Goal: Task Accomplishment & Management: Manage account settings

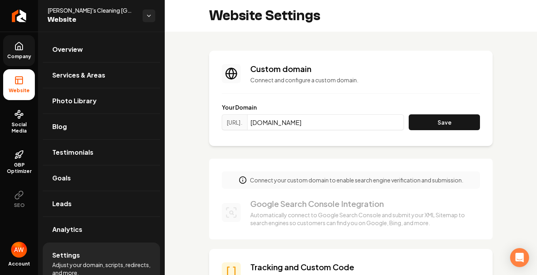
drag, startPoint x: 0, startPoint y: 0, endPoint x: 17, endPoint y: 44, distance: 47.2
click at [17, 44] on icon at bounding box center [18, 46] width 7 height 8
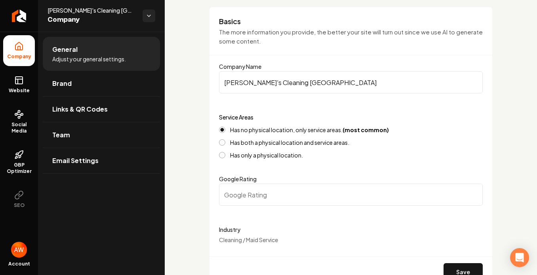
scroll to position [83, 0]
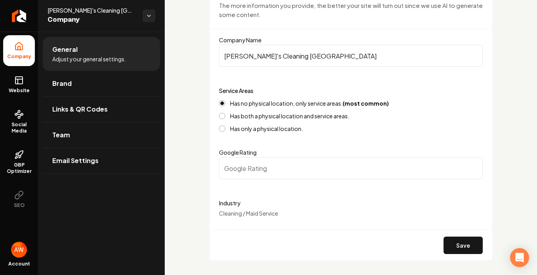
click at [368, 159] on input "Google Rating" at bounding box center [351, 168] width 264 height 22
click at [468, 164] on input "0.1" at bounding box center [351, 168] width 264 height 22
type input "0"
click at [468, 170] on input "0" at bounding box center [351, 168] width 264 height 22
click at [437, 141] on form "Company Name [PERSON_NAME]'s Cleaning [GEOGRAPHIC_DATA] Service Areas Has no ph…" at bounding box center [351, 147] width 264 height 225
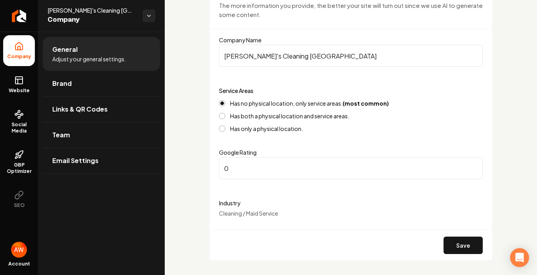
click at [412, 171] on input "0" at bounding box center [351, 168] width 264 height 22
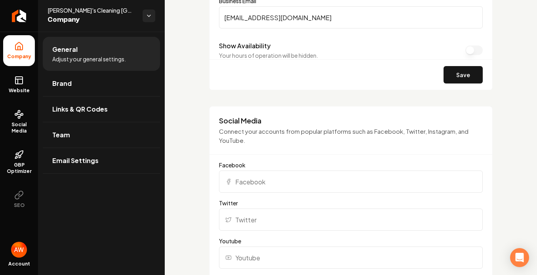
scroll to position [467, 0]
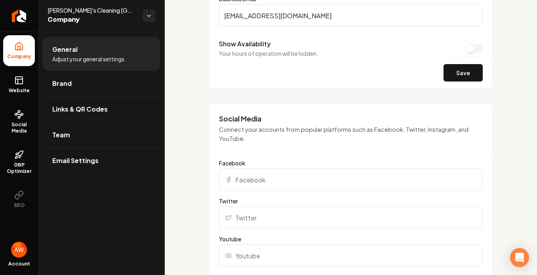
click at [266, 181] on input "Facebook" at bounding box center [351, 180] width 264 height 22
paste input "[URL][DOMAIN_NAME]"
type input "[URL][DOMAIN_NAME]"
click at [261, 218] on input "Twitter" at bounding box center [351, 218] width 264 height 22
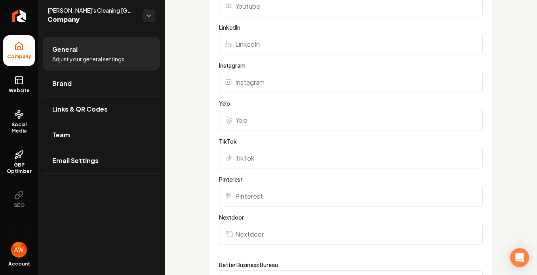
scroll to position [718, 0]
click at [259, 229] on input "Nextdoor" at bounding box center [351, 233] width 264 height 22
paste input "[URL][DOMAIN_NAME]"
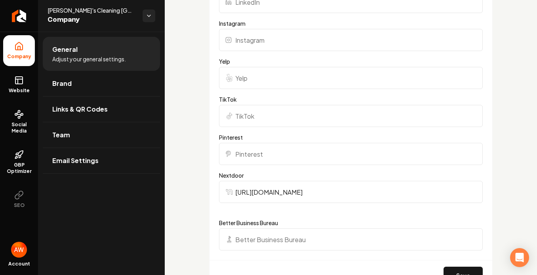
scroll to position [799, 0]
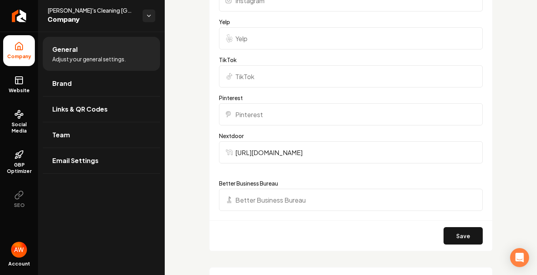
type input "[URL][DOMAIN_NAME]"
click at [286, 198] on input "Better Business Bureau" at bounding box center [351, 200] width 264 height 22
click at [229, 198] on icon "Main content area" at bounding box center [229, 200] width 4 height 8
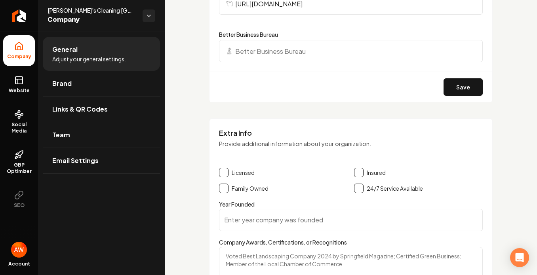
scroll to position [948, 0]
click at [357, 170] on button "Main content area" at bounding box center [359, 172] width 10 height 10
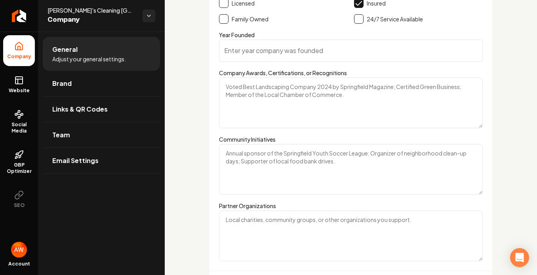
scroll to position [1174, 0]
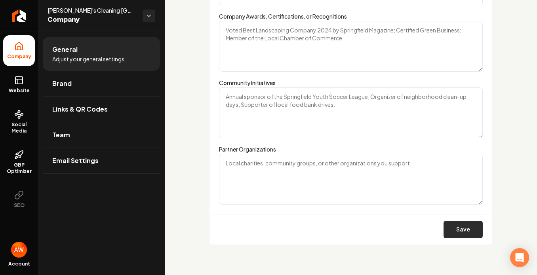
click at [451, 229] on button "Save" at bounding box center [463, 229] width 39 height 17
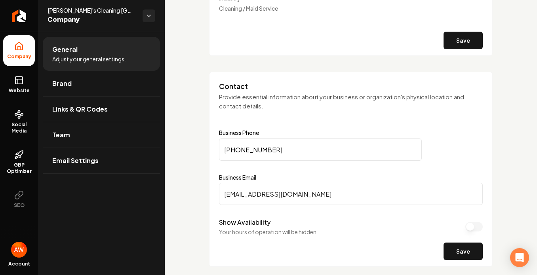
scroll to position [249, 0]
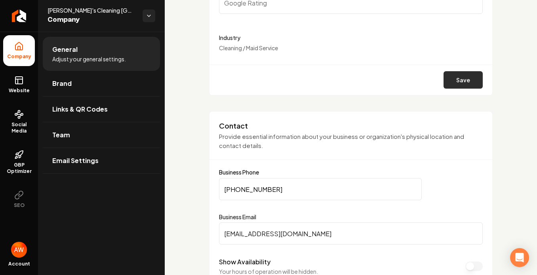
click at [450, 77] on button "Save" at bounding box center [463, 79] width 39 height 17
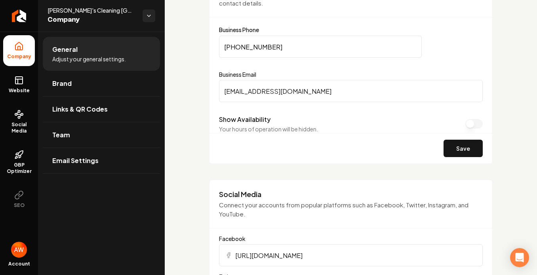
scroll to position [391, 0]
type input "0"
click at [454, 149] on button "Save" at bounding box center [463, 148] width 39 height 17
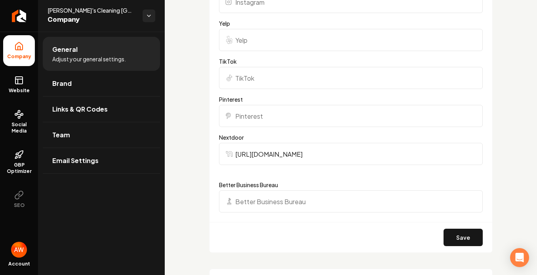
scroll to position [799, 0]
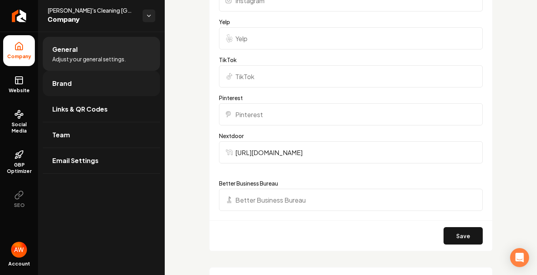
click at [71, 85] on link "Brand" at bounding box center [101, 83] width 117 height 25
click at [451, 240] on button "Save" at bounding box center [463, 235] width 39 height 17
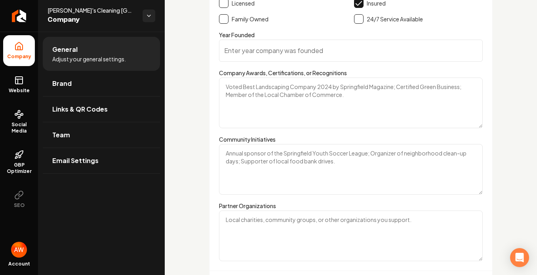
scroll to position [1174, 0]
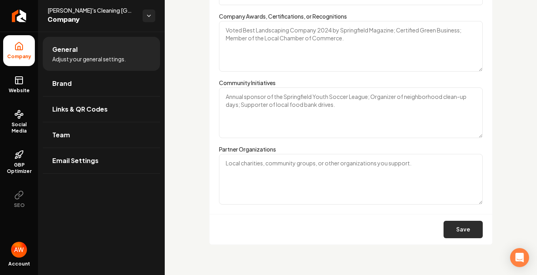
click at [461, 232] on button "Save" at bounding box center [463, 229] width 39 height 17
click at [76, 88] on link "Brand" at bounding box center [101, 83] width 117 height 25
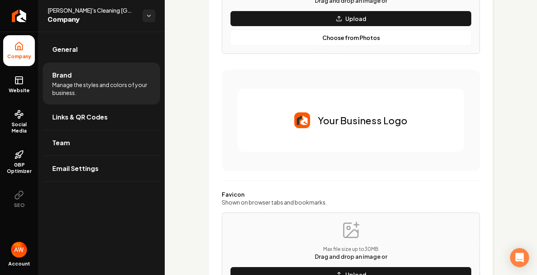
scroll to position [179, 0]
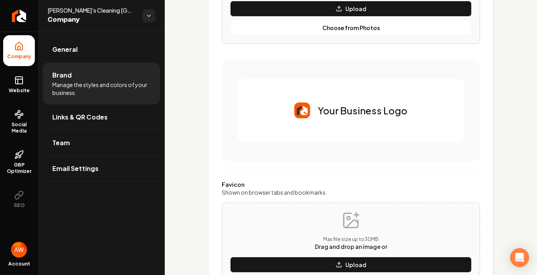
click at [298, 109] on img "Main content area" at bounding box center [302, 111] width 16 height 16
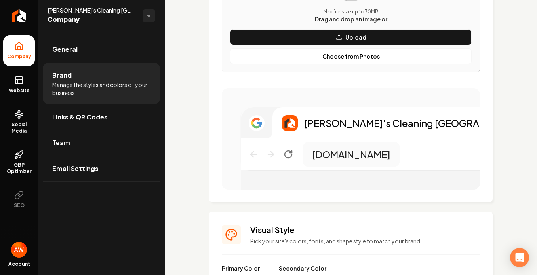
scroll to position [420, 0]
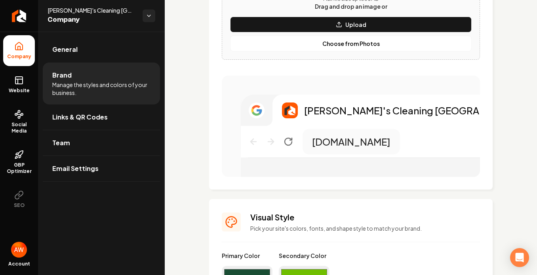
click at [265, 111] on div "[PERSON_NAME]'s Cleaning [GEOGRAPHIC_DATA]" at bounding box center [370, 110] width 258 height 31
click at [291, 112] on img "Main content area" at bounding box center [290, 111] width 16 height 16
click at [255, 107] on icon "Main content area" at bounding box center [256, 107] width 8 height 4
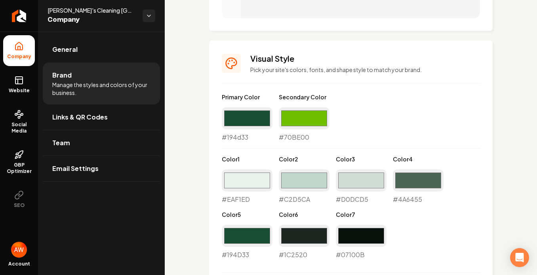
scroll to position [585, 0]
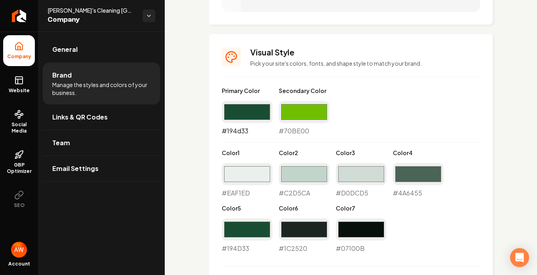
click at [256, 115] on input "#194d33" at bounding box center [247, 112] width 51 height 22
type input "#4a34b7"
click at [299, 114] on input "#70be00" at bounding box center [304, 112] width 51 height 22
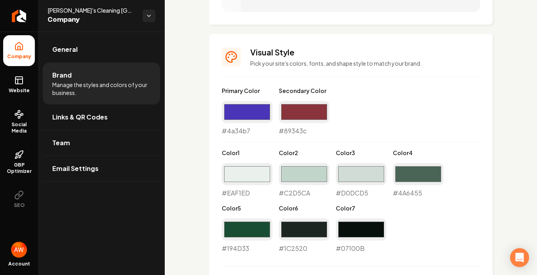
type input "#89343c"
click at [374, 110] on div "Primary Color #4a34b7 #4a34b7 Secondary Color #89343c #89343c Color 1 #eaf1ed #…" at bounding box center [351, 170] width 258 height 167
click at [254, 114] on input "#4a34b7" at bounding box center [247, 112] width 51 height 22
type input "#4934b2"
click at [363, 111] on div "Primary Color #4934b2 #4934b2 Secondary Color #89343c #89343c Color 1 #eaf1ed #…" at bounding box center [351, 170] width 258 height 167
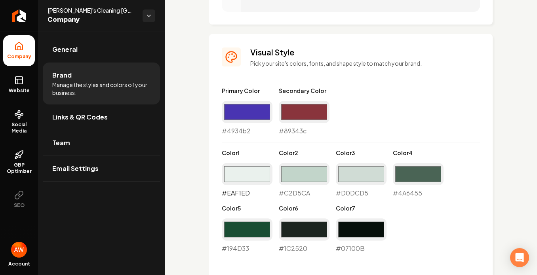
click at [257, 166] on input "#eaf1ed" at bounding box center [247, 174] width 51 height 22
click at [380, 134] on div "Primary Color #4934b2 #4934b2 Secondary Color #89343c #89343c Color 1 #eaf1ed #…" at bounding box center [351, 170] width 258 height 167
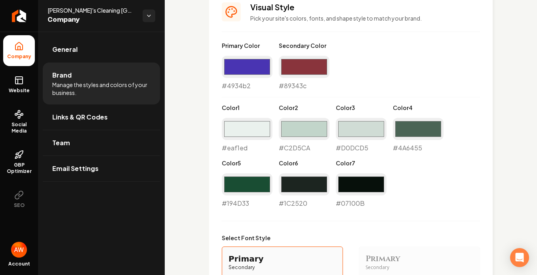
scroll to position [630, 0]
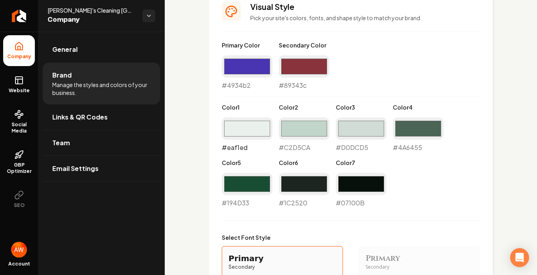
click at [235, 131] on input "#eaf1ed" at bounding box center [247, 129] width 51 height 22
click at [258, 71] on input "#4934b2" at bounding box center [247, 66] width 51 height 22
click at [368, 61] on div "Primary Color #4934b2 #4934b2 Secondary Color #89343c #89343c Color 1 #eaf1ed #…" at bounding box center [351, 124] width 258 height 167
click at [240, 126] on input "#eaf1ed" at bounding box center [247, 129] width 51 height 22
click at [242, 84] on div "#4934b2 #4934b2" at bounding box center [247, 72] width 51 height 35
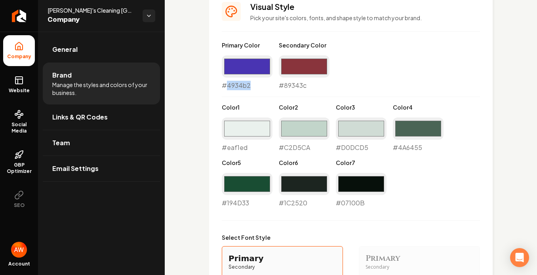
click at [242, 84] on div "#4934b2 #4934b2" at bounding box center [247, 72] width 51 height 35
copy div "4934b2"
click at [247, 127] on input "#eaf1ed" at bounding box center [247, 129] width 51 height 22
type input "#e2e2e4"
click at [300, 127] on input "#c2d5ca" at bounding box center [304, 129] width 51 height 22
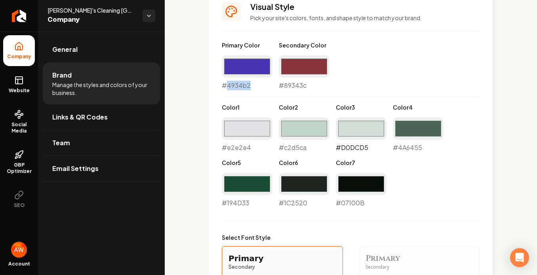
click at [354, 122] on input "#d0dcd5" at bounding box center [361, 129] width 51 height 22
click at [405, 122] on input "#4a6455" at bounding box center [418, 129] width 51 height 22
drag, startPoint x: 405, startPoint y: 122, endPoint x: 260, endPoint y: 180, distance: 156.5
click at [260, 180] on div "Primary Color #4934b2 #4934b2 Secondary Color #89343c #89343c Color 1 #e2e2e4 #…" at bounding box center [351, 124] width 258 height 167
click at [260, 180] on input "#194d33" at bounding box center [247, 184] width 51 height 22
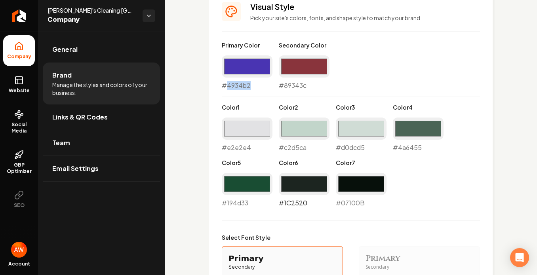
click at [292, 177] on input "#1c2520" at bounding box center [304, 184] width 51 height 22
click at [415, 157] on div "Primary Color #4934b2 #4934b2 Secondary Color #89343c #89343c Color 1 #e2e2e4 #…" at bounding box center [351, 124] width 258 height 167
click at [237, 65] on input "#4934b2" at bounding box center [247, 66] width 51 height 22
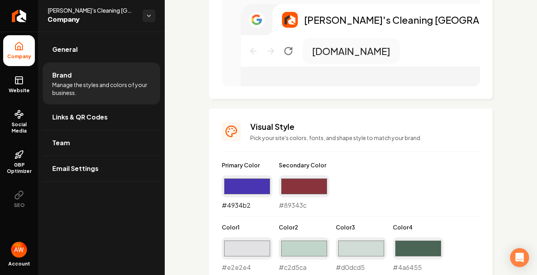
scroll to position [528, 0]
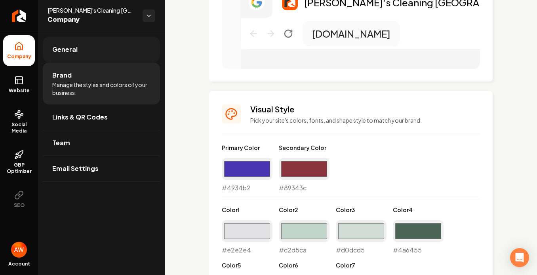
click at [78, 46] on link "General" at bounding box center [101, 49] width 117 height 25
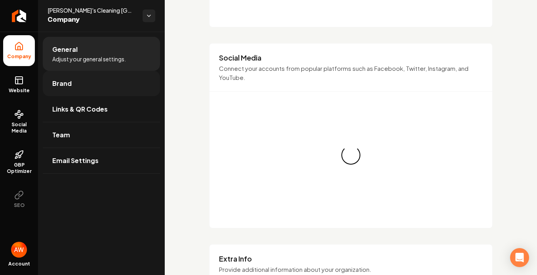
click at [61, 84] on span "Brand" at bounding box center [61, 84] width 19 height 10
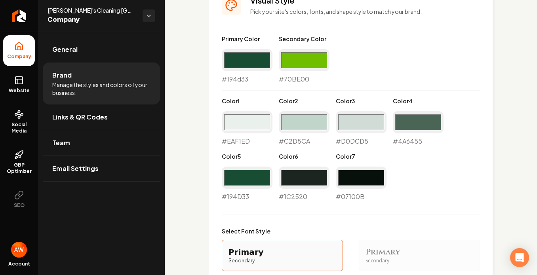
scroll to position [637, 0]
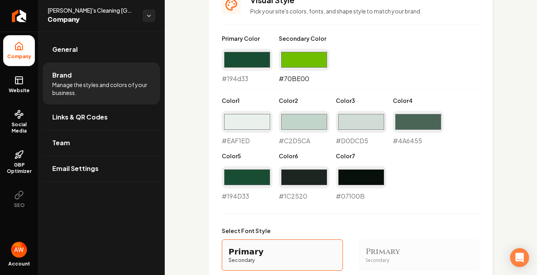
click at [298, 63] on input "#70be00" at bounding box center [304, 60] width 51 height 22
type input "#8c2c31"
click at [403, 57] on div "Primary Color #194d33 #194d33 Secondary Color #8c2c31 #8c2c31 Color 1 #eaf1ed #…" at bounding box center [351, 117] width 258 height 167
click at [307, 180] on input "#1c2520" at bounding box center [304, 177] width 51 height 22
click at [350, 175] on input "#07100b" at bounding box center [361, 177] width 51 height 22
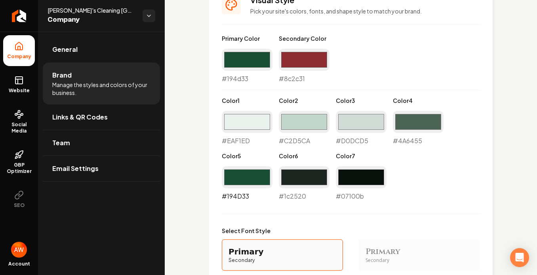
click at [252, 180] on input "#194d33" at bounding box center [247, 177] width 51 height 22
click at [380, 82] on div "Primary Color #194d33 #194d33 Secondary Color #8c2c31 #8c2c31 Color 1 #eaf1ed #…" at bounding box center [351, 117] width 258 height 167
click at [246, 58] on input "#194d33" at bounding box center [247, 60] width 51 height 22
type input "#4d191e"
click at [300, 57] on input "#8c2c31" at bounding box center [304, 60] width 51 height 22
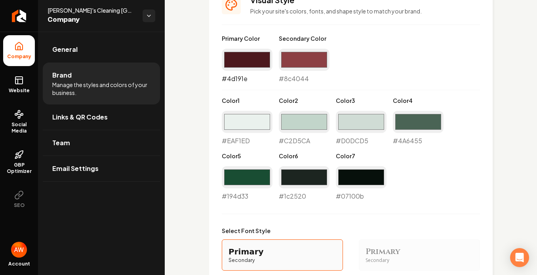
click at [252, 63] on input "#4d191e" at bounding box center [247, 60] width 51 height 22
click at [296, 56] on input "#8c4044" at bounding box center [304, 60] width 51 height 22
type input "#6d3134"
click at [366, 46] on div "Primary Color #4d191e #4d191e Secondary Color #6d3134 #6d3134 Color 1 #eaf1ed #…" at bounding box center [351, 117] width 258 height 167
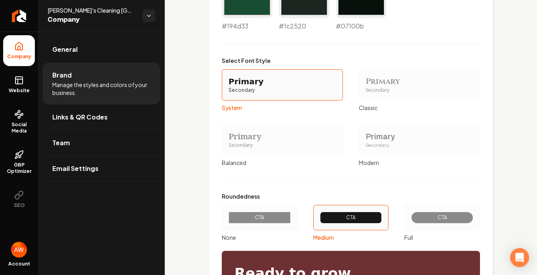
scroll to position [808, 0]
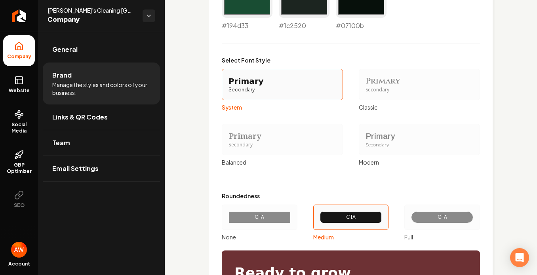
click at [371, 143] on div "Secondary" at bounding box center [420, 145] width 108 height 7
click at [365, 143] on button "Primary Secondary Modern" at bounding box center [362, 139] width 6 height 6
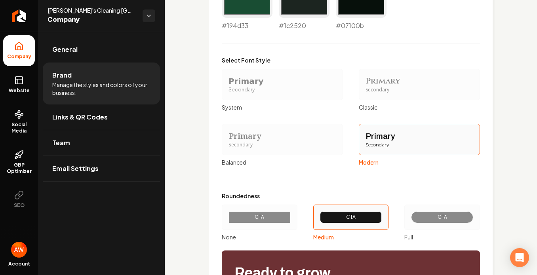
click at [238, 84] on div "Primary" at bounding box center [283, 81] width 108 height 11
click at [228, 84] on button "Primary Secondary System" at bounding box center [224, 84] width 6 height 6
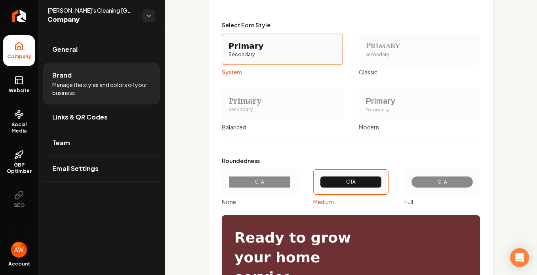
scroll to position [843, 0]
click at [362, 126] on div "Modern" at bounding box center [419, 127] width 121 height 8
click at [362, 107] on button "Primary Secondary Modern" at bounding box center [362, 104] width 6 height 6
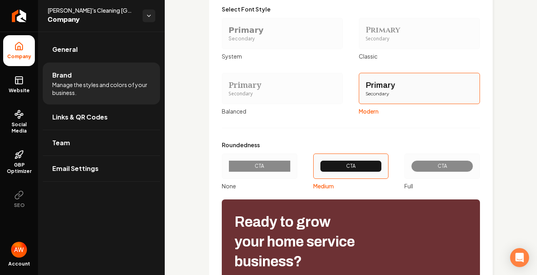
scroll to position [859, 0]
click at [359, 55] on div "Classic" at bounding box center [419, 56] width 121 height 8
click at [359, 36] on button "Primary Secondary Classic" at bounding box center [362, 33] width 6 height 6
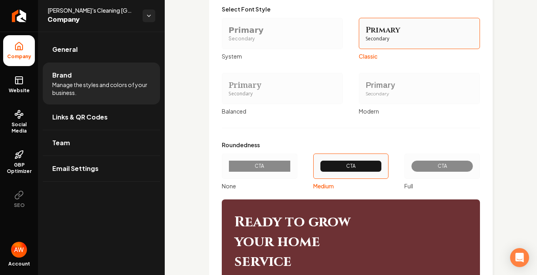
click at [237, 55] on div "System" at bounding box center [282, 56] width 121 height 8
click at [228, 36] on button "Primary Secondary System" at bounding box center [224, 33] width 6 height 6
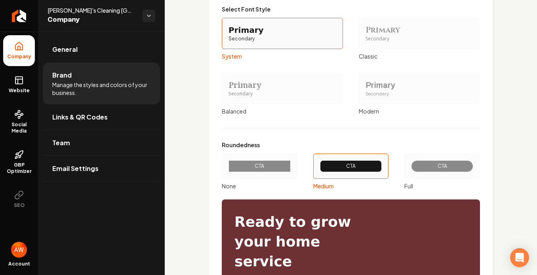
click at [242, 107] on div "Balanced" at bounding box center [282, 111] width 121 height 8
click at [228, 92] on button "Primary Secondary Balanced" at bounding box center [224, 88] width 6 height 6
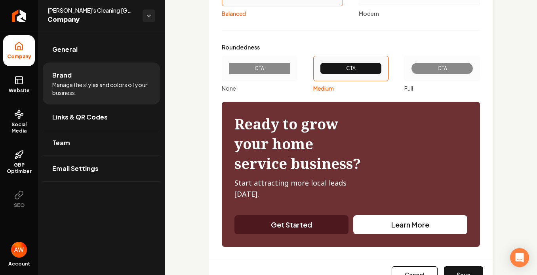
scroll to position [957, 0]
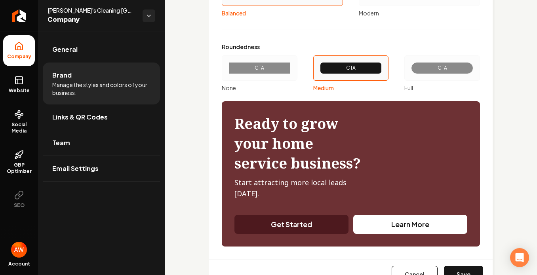
click at [273, 72] on div "CTA" at bounding box center [260, 68] width 62 height 12
click at [228, 71] on button "CTA None" at bounding box center [224, 68] width 6 height 6
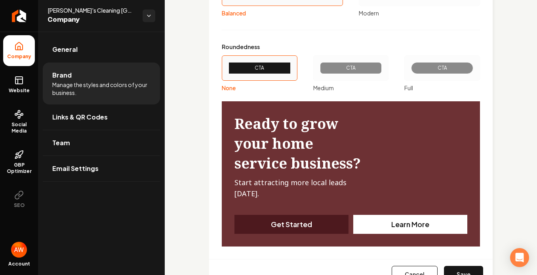
click at [232, 88] on div "None" at bounding box center [260, 88] width 76 height 8
click at [228, 71] on button "CTA None" at bounding box center [224, 68] width 6 height 6
click at [320, 84] on div "Medium" at bounding box center [351, 88] width 76 height 8
click at [319, 71] on button "CTA Medium" at bounding box center [316, 68] width 6 height 6
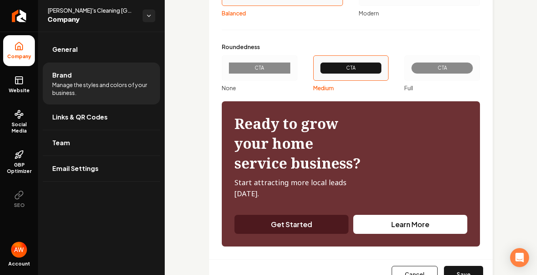
click at [406, 85] on div "Full" at bounding box center [442, 88] width 76 height 8
click at [406, 71] on button "CTA Full" at bounding box center [407, 68] width 6 height 6
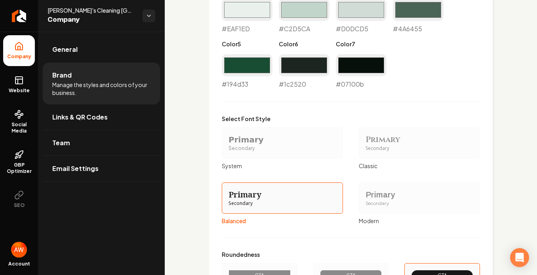
scroll to position [750, 0]
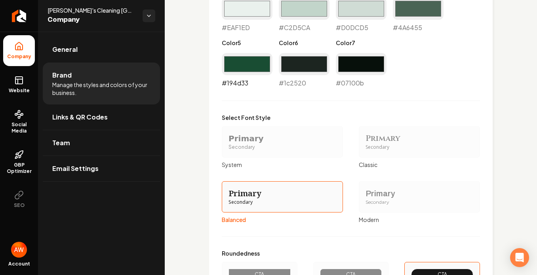
click at [258, 68] on input "#194d33" at bounding box center [247, 64] width 51 height 22
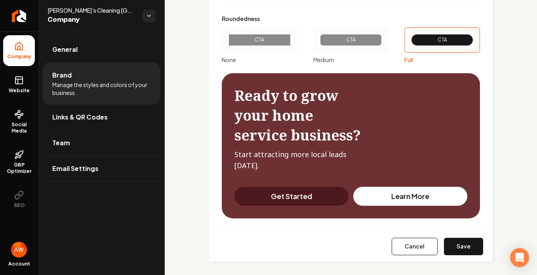
scroll to position [986, 0]
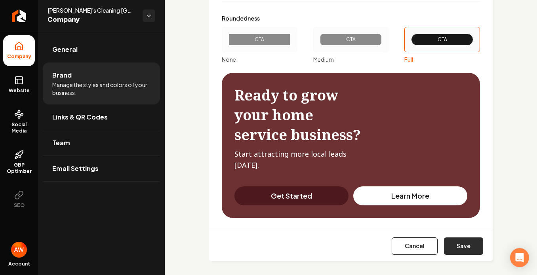
click at [454, 245] on button "Save" at bounding box center [463, 246] width 39 height 17
type input "#eaf1ed"
type input "#c2d5ca"
type input "#d0dcd5"
type input "#4a6455"
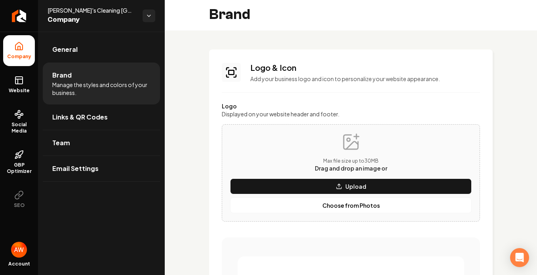
scroll to position [0, 0]
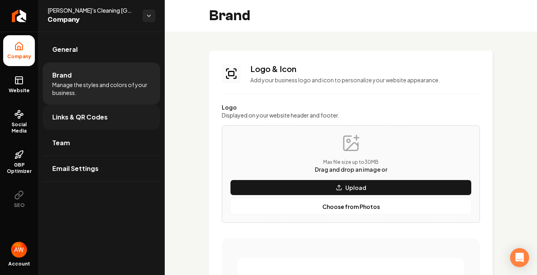
click at [92, 117] on span "Links & QR Codes" at bounding box center [79, 118] width 55 height 10
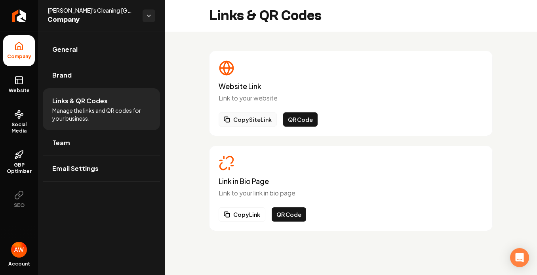
click at [247, 119] on button "Copy Site Link" at bounding box center [248, 120] width 58 height 14
click at [246, 212] on button "Copy Link" at bounding box center [242, 215] width 47 height 14
click at [242, 183] on h3 "Link in Bio Page" at bounding box center [351, 181] width 265 height 8
click at [66, 141] on span "Team" at bounding box center [61, 143] width 18 height 10
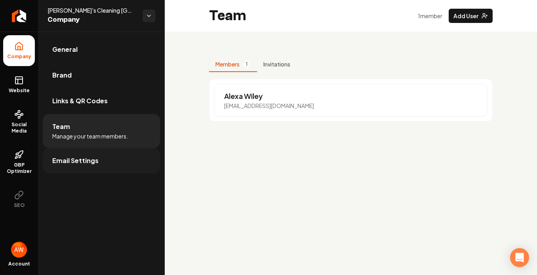
click at [72, 162] on span "Email Settings" at bounding box center [75, 161] width 46 height 10
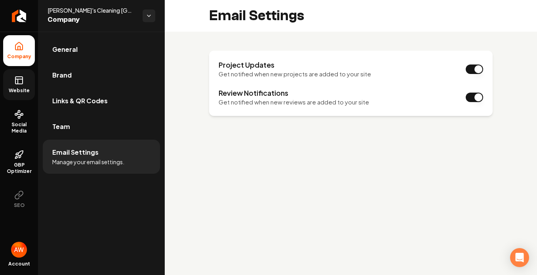
click at [21, 86] on link "Website" at bounding box center [19, 84] width 32 height 31
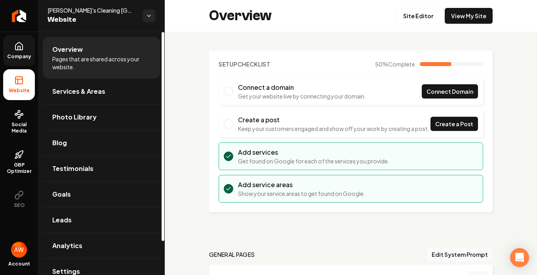
click at [92, 61] on span "Pages that are shared across your website." at bounding box center [101, 63] width 98 height 16
click at [77, 52] on span "Overview" at bounding box center [67, 50] width 31 height 10
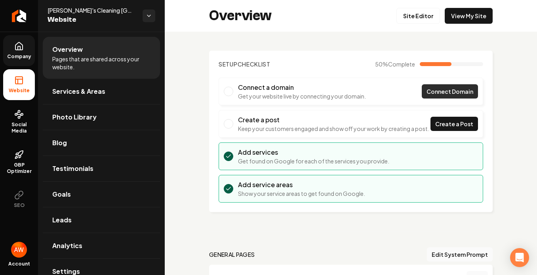
click at [427, 90] on span "Connect Domain" at bounding box center [450, 92] width 47 height 8
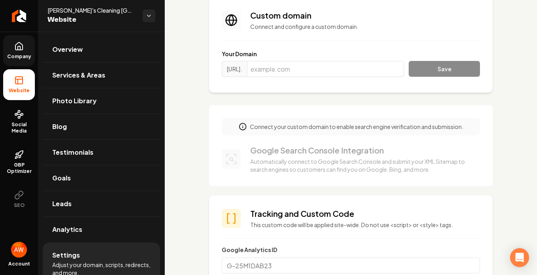
scroll to position [58, 0]
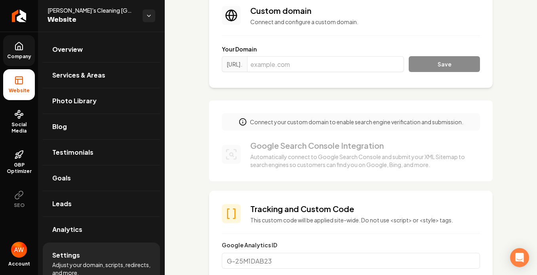
click at [317, 164] on p "Automatically connect to Google Search Console and submit your XML Sitemap to s…" at bounding box center [360, 161] width 220 height 16
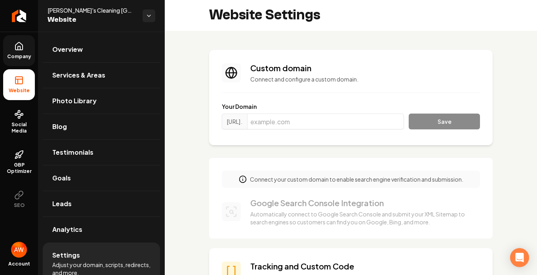
scroll to position [0, 0]
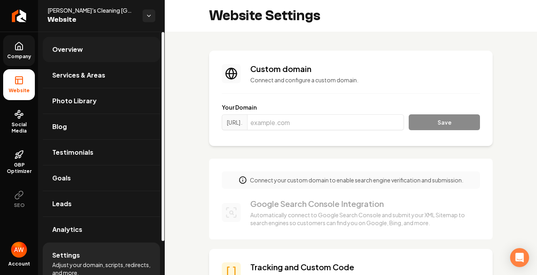
click at [85, 46] on link "Overview" at bounding box center [101, 49] width 117 height 25
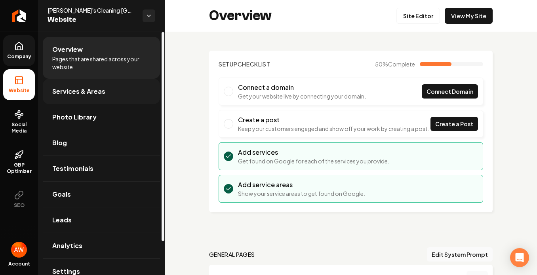
click at [84, 92] on span "Services & Areas" at bounding box center [78, 92] width 53 height 10
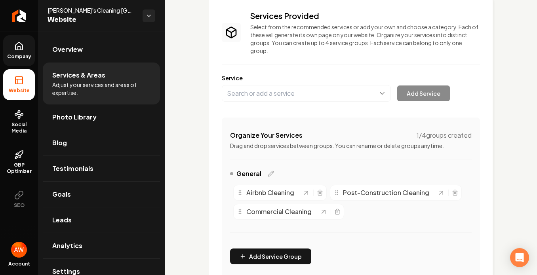
scroll to position [71, 0]
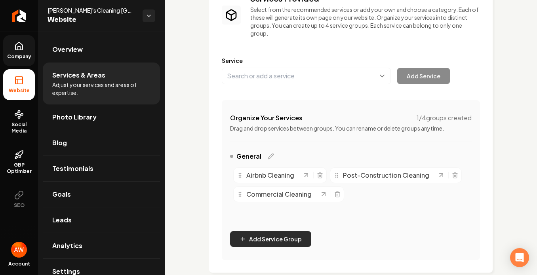
click at [266, 241] on button "Add Service Group" at bounding box center [270, 239] width 81 height 16
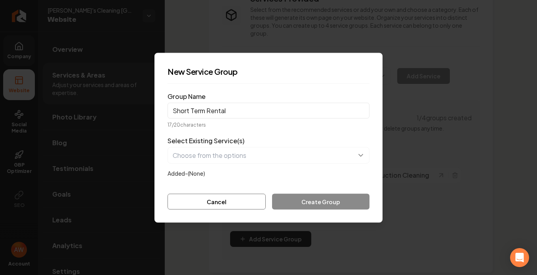
type input "Short Term Rental"
click at [240, 156] on button "button" at bounding box center [269, 155] width 202 height 17
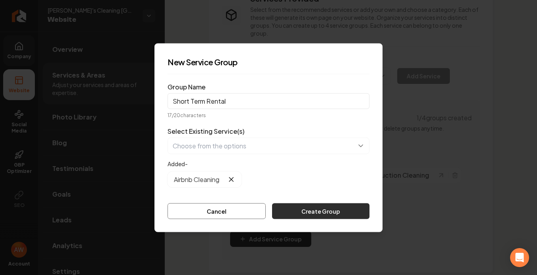
click at [297, 208] on button "Create Group" at bounding box center [320, 211] width 97 height 16
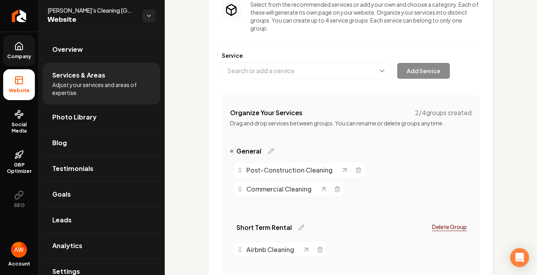
scroll to position [76, 0]
click at [245, 153] on span "General" at bounding box center [248, 151] width 25 height 10
click at [269, 152] on icon "Main content area" at bounding box center [271, 151] width 6 height 6
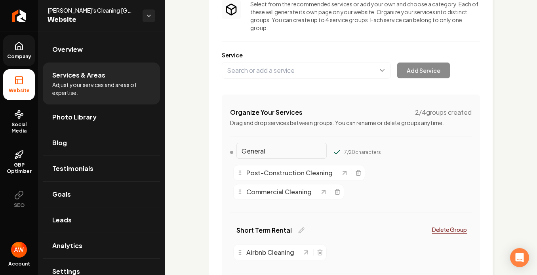
click at [269, 152] on input "General" at bounding box center [281, 151] width 90 height 16
type input "G"
type input "Commercial"
click at [333, 149] on button "Main content area" at bounding box center [337, 153] width 8 height 8
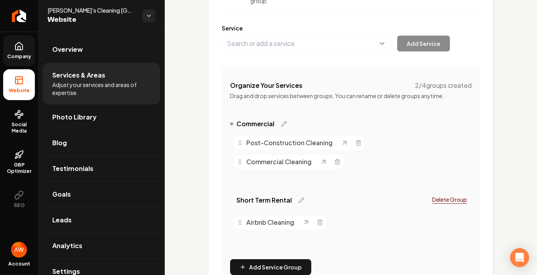
scroll to position [105, 0]
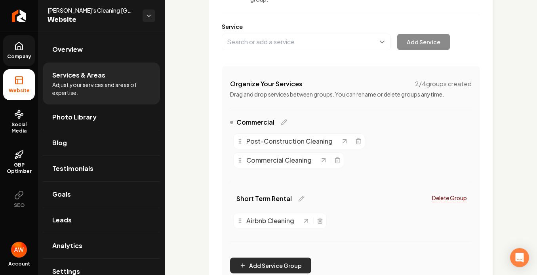
click at [280, 263] on button "Add Service Group" at bounding box center [270, 266] width 81 height 16
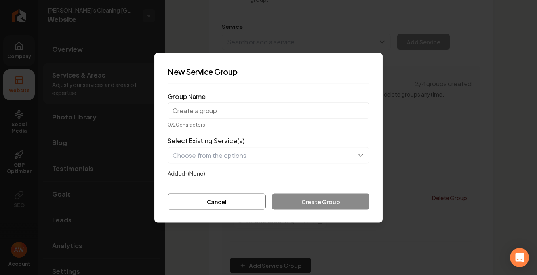
click at [238, 111] on input "Group Name" at bounding box center [269, 111] width 202 height 16
type input "Construction"
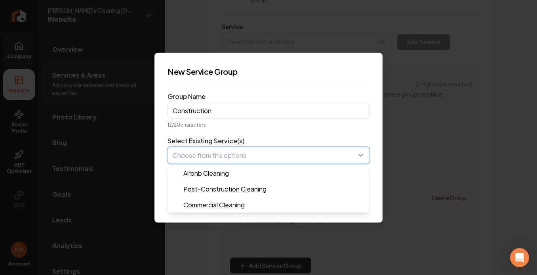
click at [272, 153] on button "button" at bounding box center [269, 155] width 202 height 17
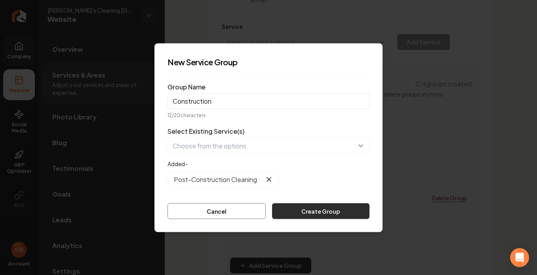
click at [303, 208] on button "Create Group" at bounding box center [320, 211] width 97 height 16
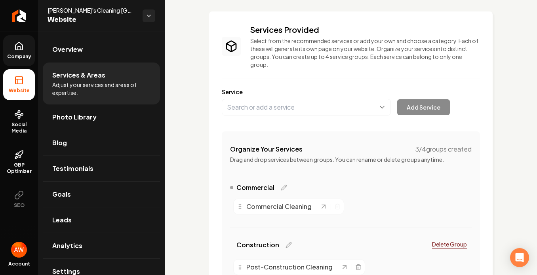
scroll to position [40, 0]
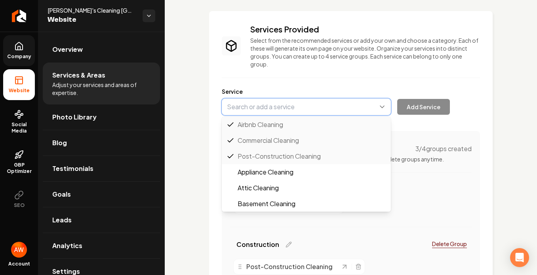
click at [290, 109] on button "Main content area" at bounding box center [306, 107] width 169 height 17
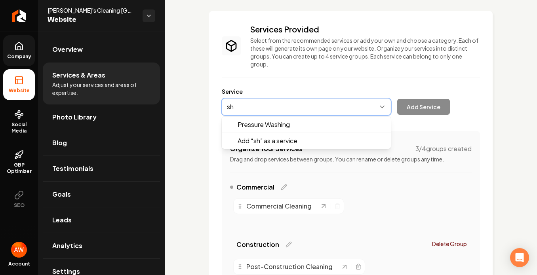
type input "s"
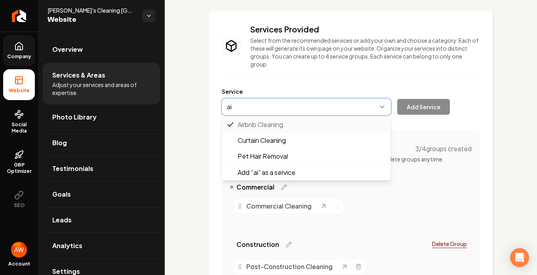
type input "a"
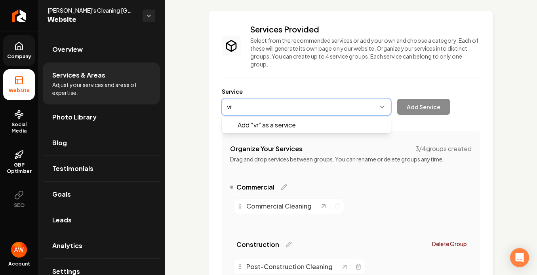
type input "v"
type input "b"
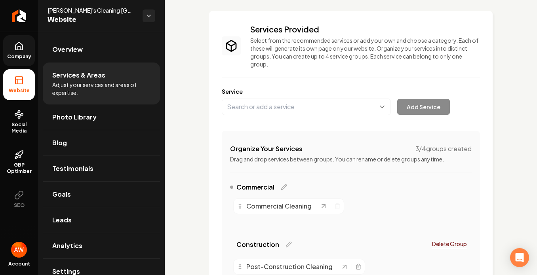
click at [327, 76] on div "Services Provided Select from the recommended services or add your own and choo…" at bounding box center [351, 209] width 258 height 370
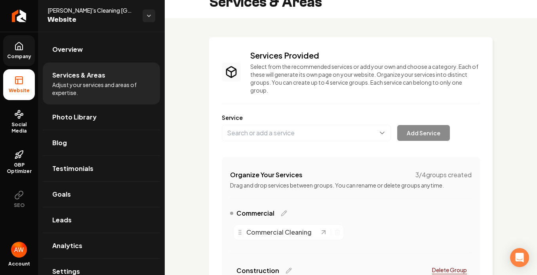
scroll to position [13, 0]
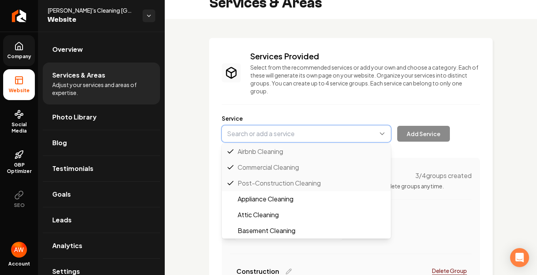
click at [292, 134] on button "Main content area" at bounding box center [306, 134] width 169 height 17
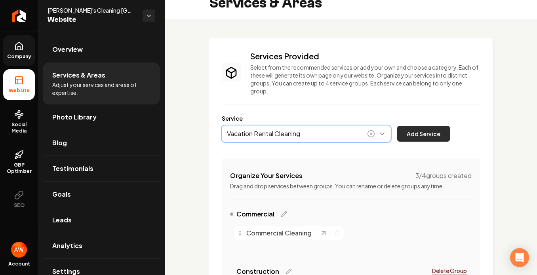
type input "Vacation Rental Cleaning"
click at [410, 128] on button "Add Service" at bounding box center [423, 134] width 53 height 16
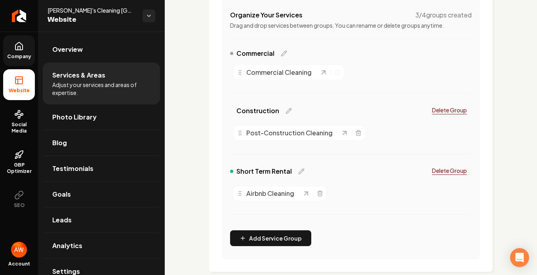
scroll to position [176, 0]
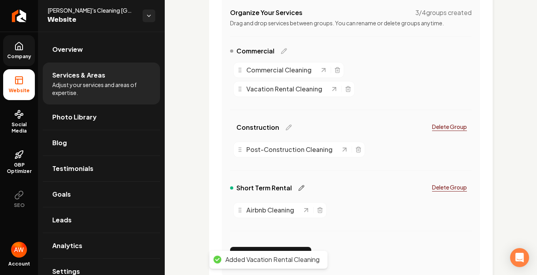
click at [301, 185] on icon "Main content area" at bounding box center [301, 188] width 6 height 6
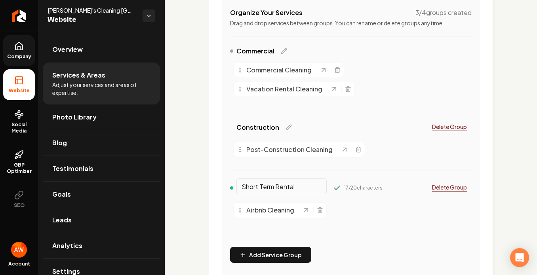
click at [387, 164] on div "Construction Delete Group Post-Construction Cleaning" at bounding box center [351, 150] width 242 height 61
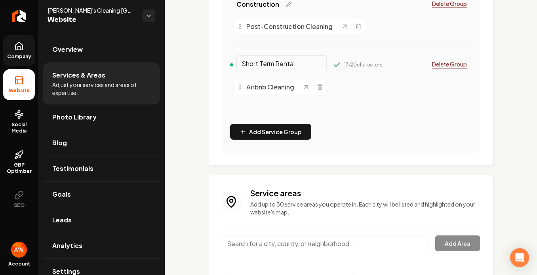
scroll to position [307, 0]
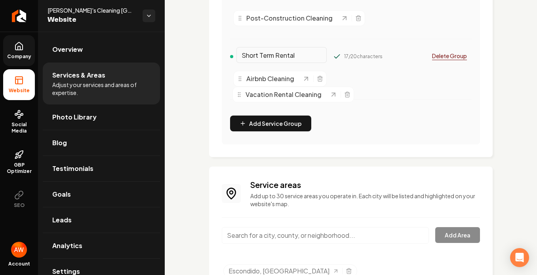
drag, startPoint x: 241, startPoint y: 166, endPoint x: 240, endPoint y: 97, distance: 69.3
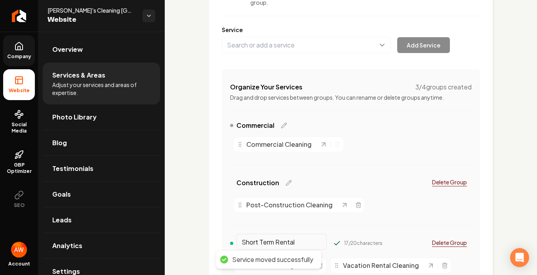
scroll to position [101, 0]
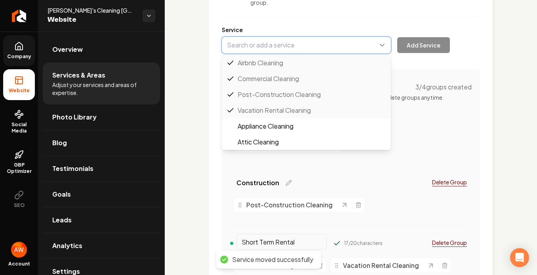
click at [266, 41] on button "Main content area" at bounding box center [306, 45] width 169 height 17
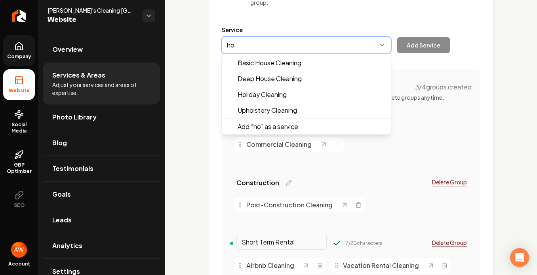
type input "h"
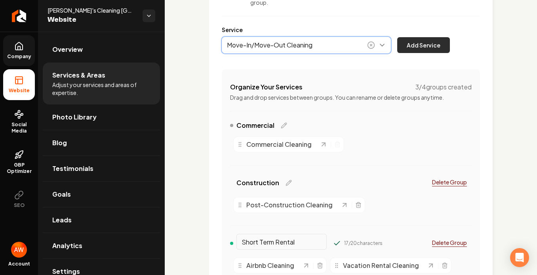
type input "Move-In/Move-Out Cleaning"
click at [407, 44] on button "Add Service" at bounding box center [423, 45] width 53 height 16
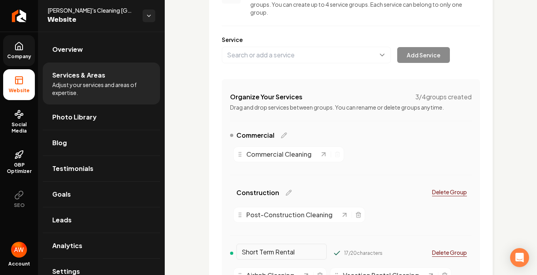
scroll to position [91, 0]
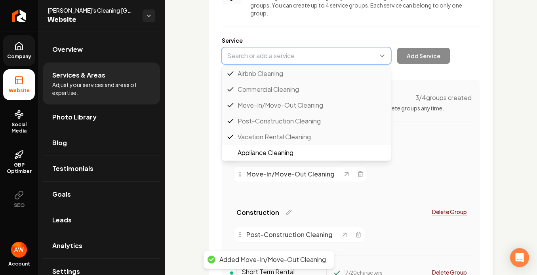
click at [277, 57] on button "Main content area" at bounding box center [306, 56] width 169 height 17
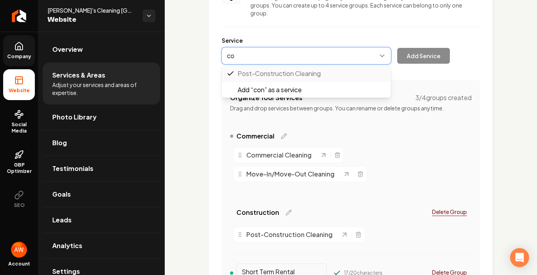
type input "c"
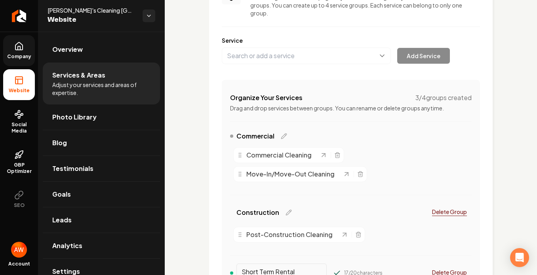
click at [321, 33] on div "Services Provided Select from the recommended services or add your own and choo…" at bounding box center [351, 167] width 258 height 389
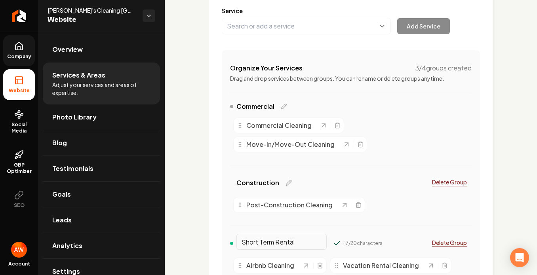
scroll to position [233, 0]
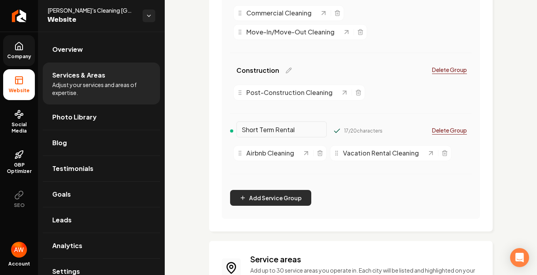
click at [261, 197] on button "Add Service Group" at bounding box center [270, 198] width 81 height 16
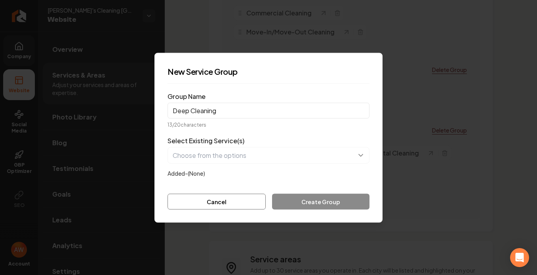
type input "Deep Cleaning"
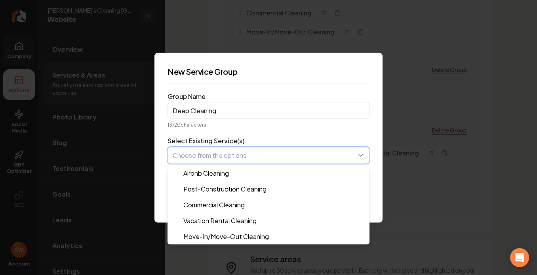
click at [361, 154] on button "button" at bounding box center [269, 155] width 202 height 17
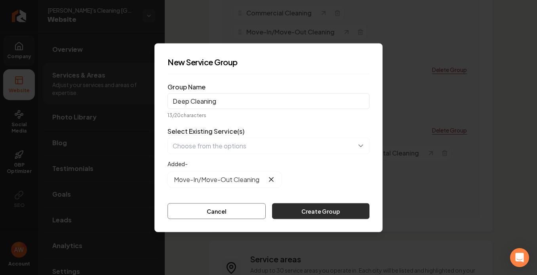
click at [313, 209] on button "Create Group" at bounding box center [320, 211] width 97 height 16
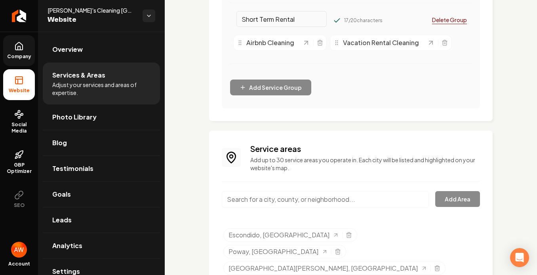
scroll to position [402, 0]
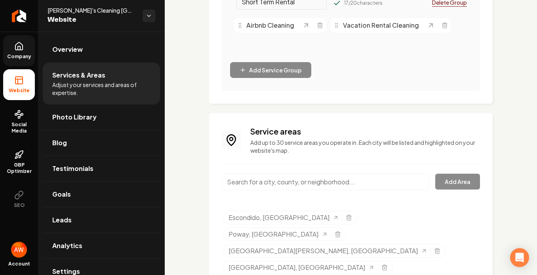
click at [302, 181] on input "Main content area" at bounding box center [325, 182] width 207 height 17
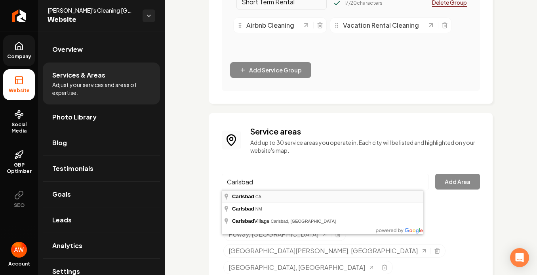
type input "Carlsbad, [GEOGRAPHIC_DATA]"
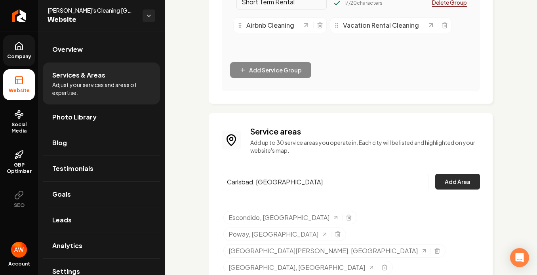
click at [446, 177] on button "Add Area" at bounding box center [457, 182] width 45 height 16
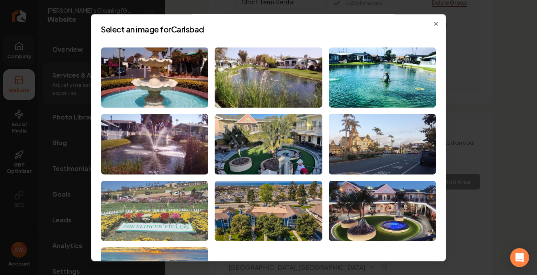
click at [179, 202] on img at bounding box center [154, 211] width 107 height 61
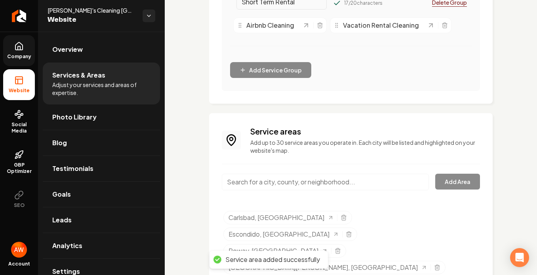
scroll to position [419, 0]
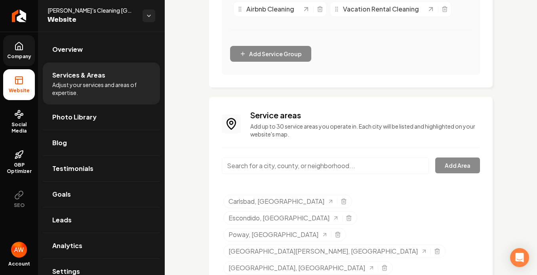
click at [315, 163] on input "Main content area" at bounding box center [325, 166] width 207 height 17
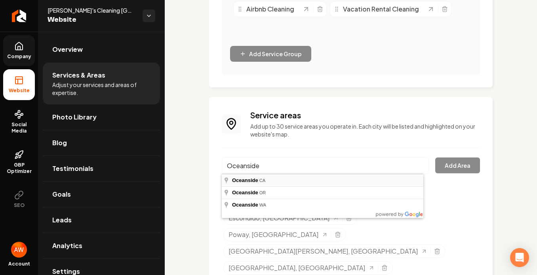
type input "[GEOGRAPHIC_DATA], [GEOGRAPHIC_DATA]"
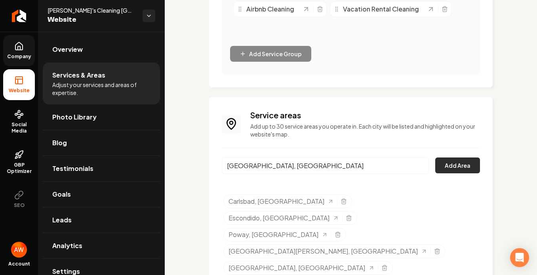
click at [457, 168] on button "Add Area" at bounding box center [457, 166] width 45 height 16
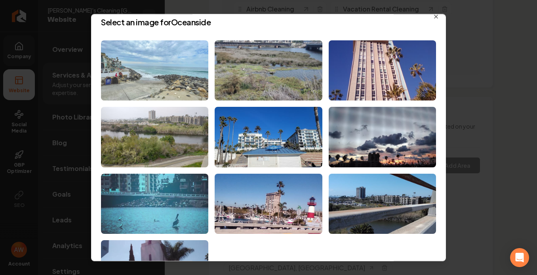
scroll to position [4, 0]
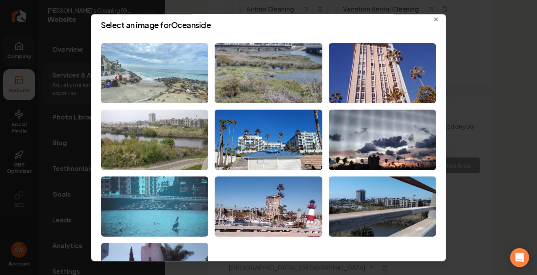
click at [184, 85] on img at bounding box center [154, 73] width 107 height 61
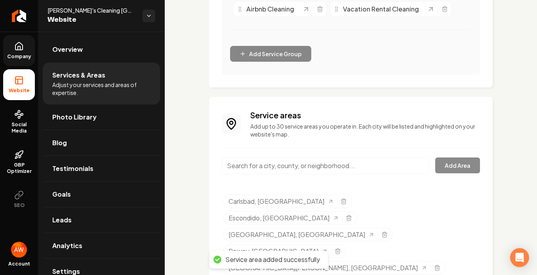
click at [317, 172] on input "Main content area" at bounding box center [325, 166] width 207 height 17
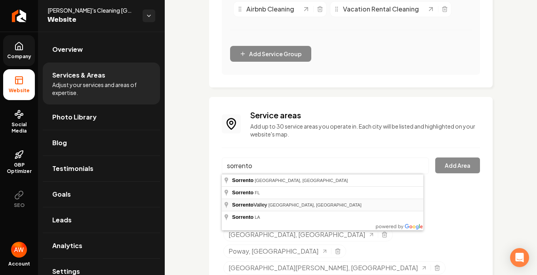
type input "[GEOGRAPHIC_DATA], [GEOGRAPHIC_DATA], [GEOGRAPHIC_DATA]"
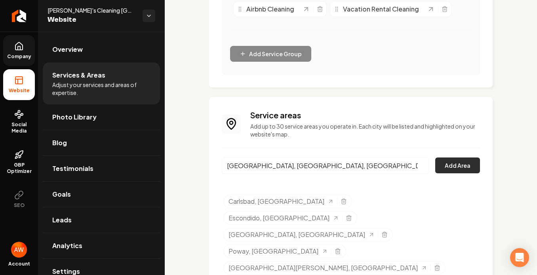
click at [443, 160] on button "Add Area" at bounding box center [457, 166] width 45 height 16
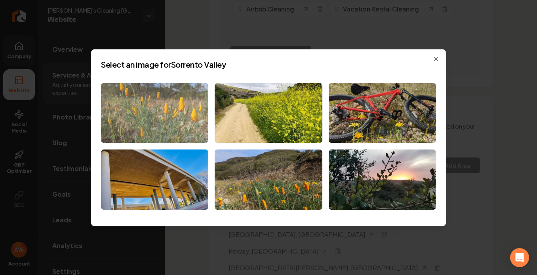
click at [179, 125] on img at bounding box center [154, 113] width 107 height 61
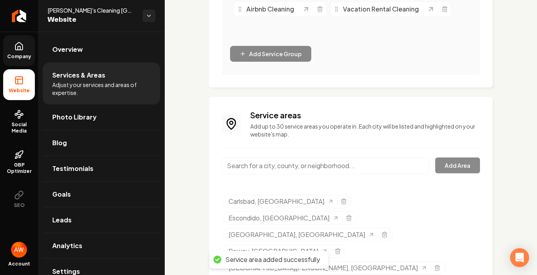
click at [349, 160] on input "Main content area" at bounding box center [325, 166] width 207 height 17
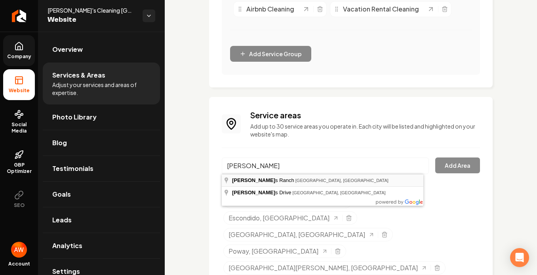
type input "[GEOGRAPHIC_DATA], [GEOGRAPHIC_DATA], [GEOGRAPHIC_DATA]"
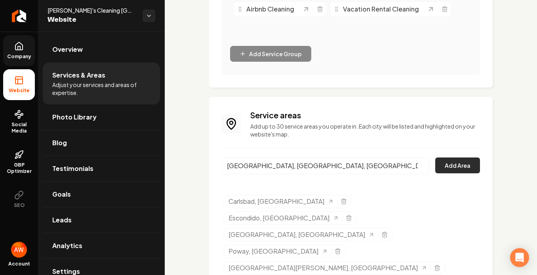
click at [446, 164] on button "Add Area" at bounding box center [457, 166] width 45 height 16
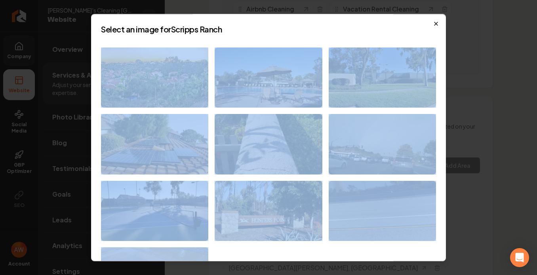
drag, startPoint x: 435, startPoint y: 23, endPoint x: 430, endPoint y: 24, distance: 5.2
click at [430, 24] on div "Select an image for Scripps Ranch Close" at bounding box center [268, 138] width 355 height 248
click at [435, 24] on icon "button" at bounding box center [436, 23] width 3 height 3
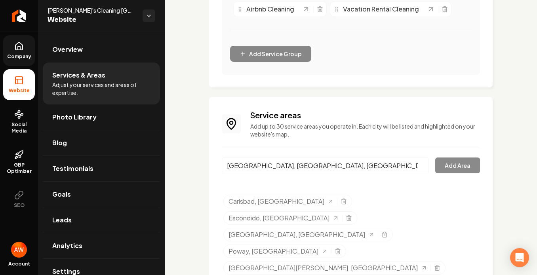
click at [443, 161] on div "[GEOGRAPHIC_DATA], [GEOGRAPHIC_DATA], [GEOGRAPHIC_DATA] Add Area" at bounding box center [351, 171] width 258 height 26
click at [416, 164] on input "[GEOGRAPHIC_DATA], [GEOGRAPHIC_DATA], [GEOGRAPHIC_DATA]" at bounding box center [325, 166] width 207 height 17
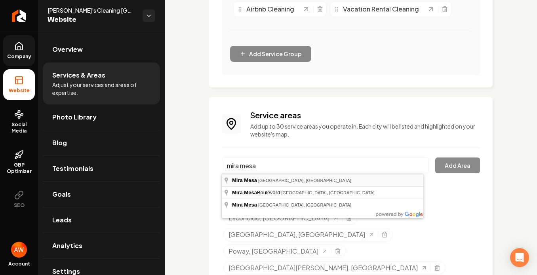
type input "Mira Mesa, [GEOGRAPHIC_DATA], [GEOGRAPHIC_DATA]"
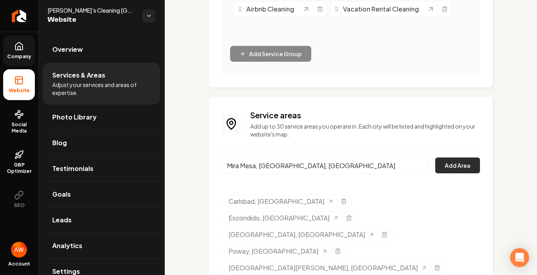
click at [461, 166] on button "Add Area" at bounding box center [457, 166] width 45 height 16
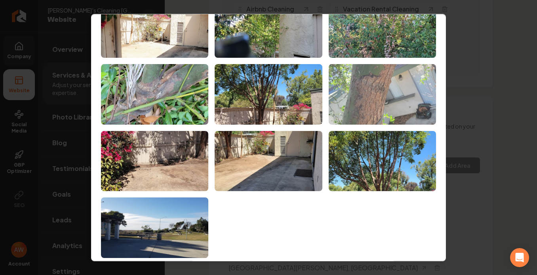
scroll to position [49, 0]
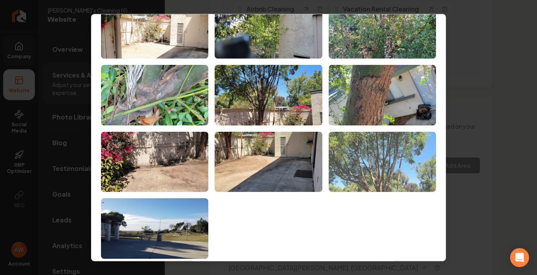
click at [387, 164] on img at bounding box center [382, 162] width 107 height 61
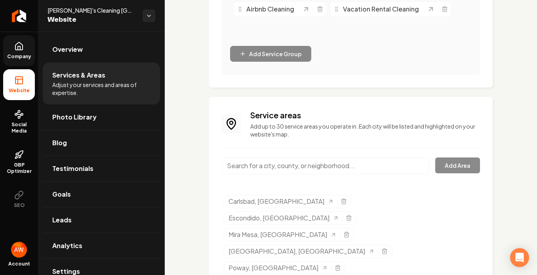
click at [377, 164] on input "Main content area" at bounding box center [325, 166] width 207 height 17
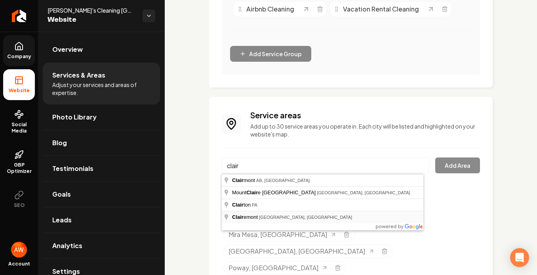
type input "Clairemont, [GEOGRAPHIC_DATA], [GEOGRAPHIC_DATA]"
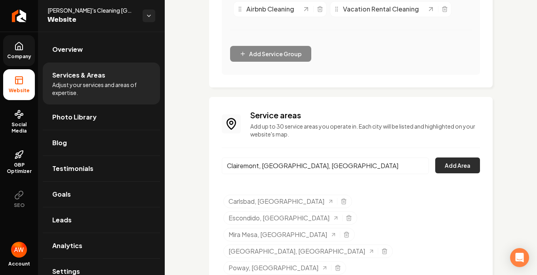
click at [439, 164] on button "Add Area" at bounding box center [457, 166] width 45 height 16
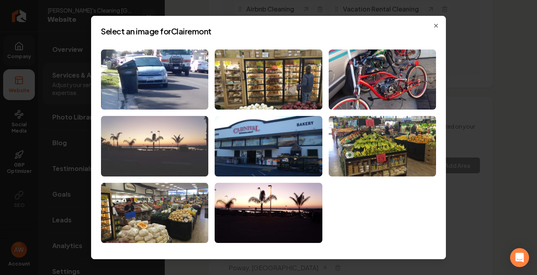
click at [155, 153] on img at bounding box center [154, 146] width 107 height 61
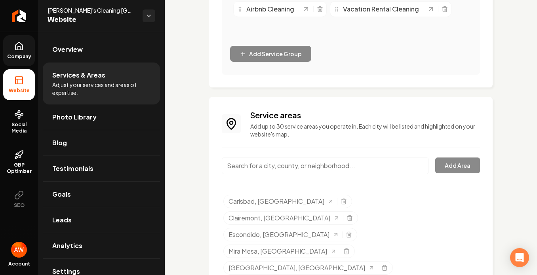
click at [322, 168] on input "Main content area" at bounding box center [325, 166] width 207 height 17
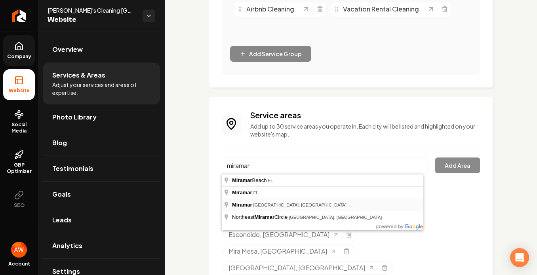
type input "Miramar, [GEOGRAPHIC_DATA], [GEOGRAPHIC_DATA]"
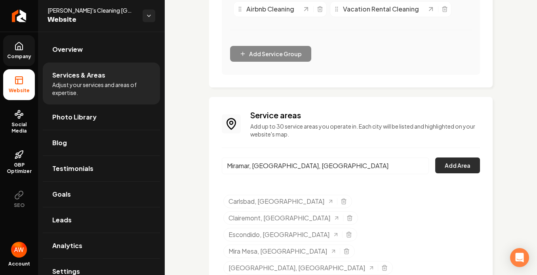
click at [445, 168] on button "Add Area" at bounding box center [457, 166] width 45 height 16
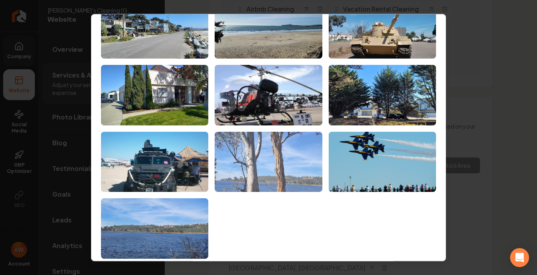
scroll to position [50, 0]
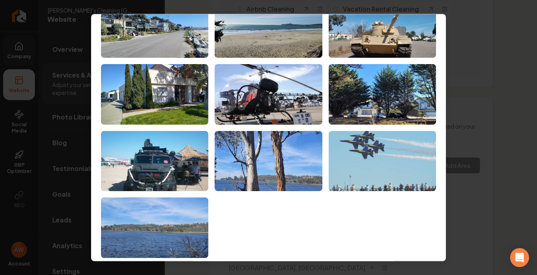
click at [375, 164] on img at bounding box center [382, 161] width 107 height 61
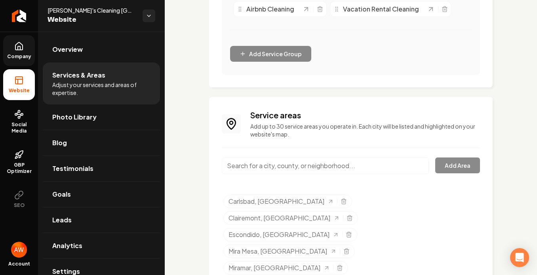
click at [282, 166] on input "Main content area" at bounding box center [325, 166] width 207 height 17
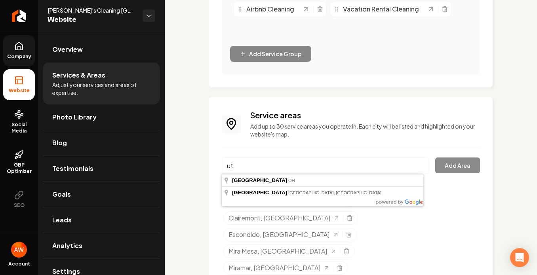
type input "u"
type input "La Jolla, [GEOGRAPHIC_DATA], [GEOGRAPHIC_DATA]"
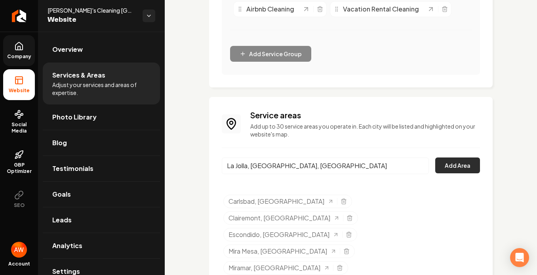
click at [448, 164] on button "Add Area" at bounding box center [457, 166] width 45 height 16
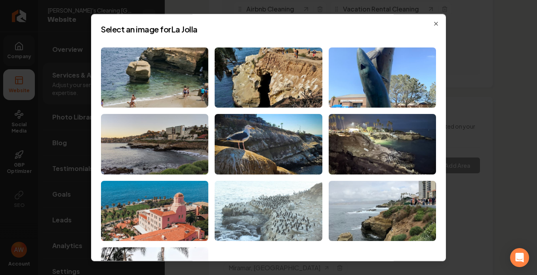
click at [247, 199] on img at bounding box center [268, 211] width 107 height 61
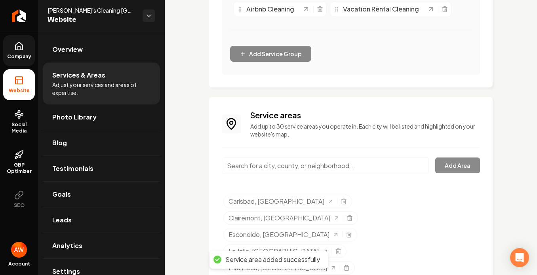
click at [308, 164] on input "Main content area" at bounding box center [325, 166] width 207 height 17
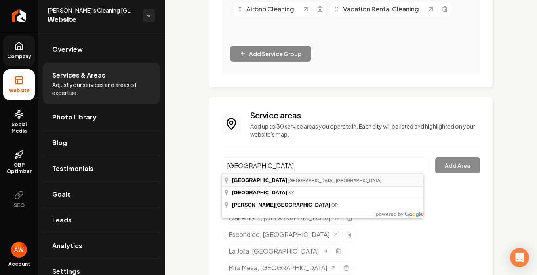
type input "[GEOGRAPHIC_DATA], [GEOGRAPHIC_DATA], [GEOGRAPHIC_DATA]"
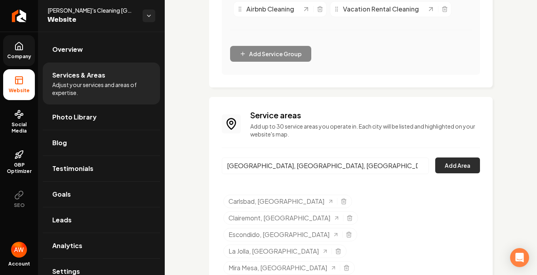
click at [445, 172] on button "Add Area" at bounding box center [457, 166] width 45 height 16
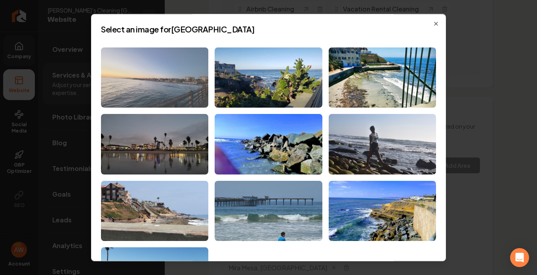
click at [162, 87] on img at bounding box center [154, 78] width 107 height 61
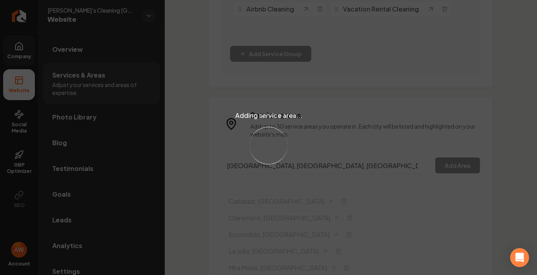
drag, startPoint x: 162, startPoint y: 87, endPoint x: 208, endPoint y: 89, distance: 45.6
click at [208, 89] on div "Adding service area... Loading..." at bounding box center [268, 137] width 537 height 275
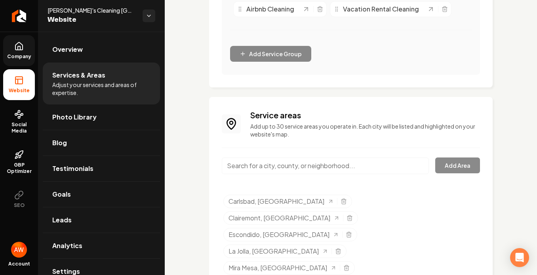
click at [273, 161] on input "Main content area" at bounding box center [325, 166] width 207 height 17
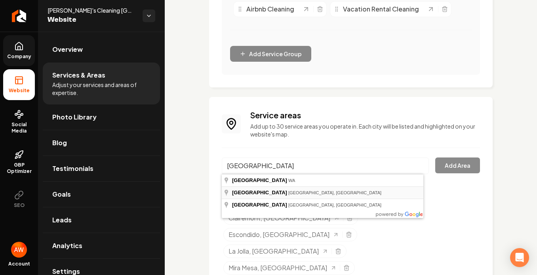
type input "[GEOGRAPHIC_DATA], [GEOGRAPHIC_DATA], [GEOGRAPHIC_DATA]"
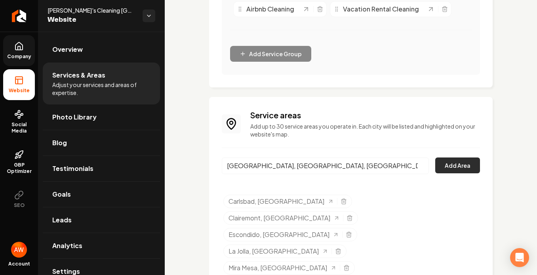
click at [439, 162] on button "Add Area" at bounding box center [457, 166] width 45 height 16
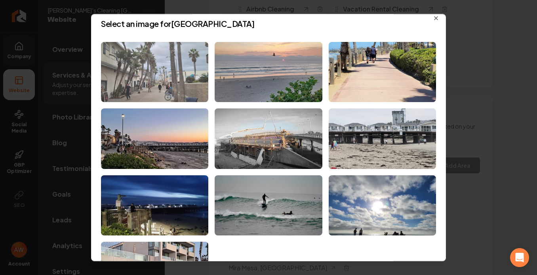
scroll to position [1, 0]
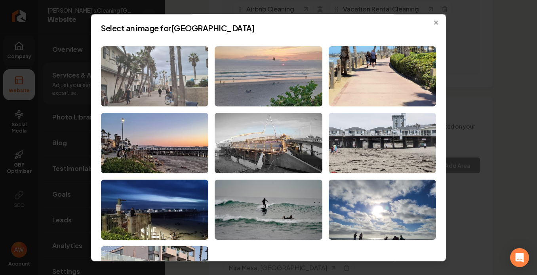
click at [181, 65] on img at bounding box center [154, 76] width 107 height 61
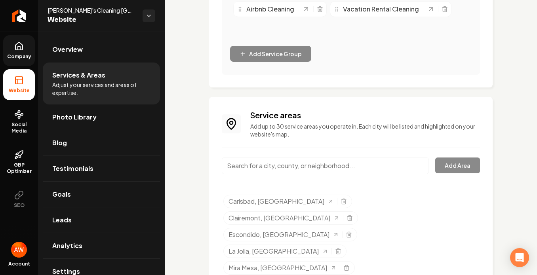
click at [287, 164] on input "Main content area" at bounding box center [325, 166] width 207 height 17
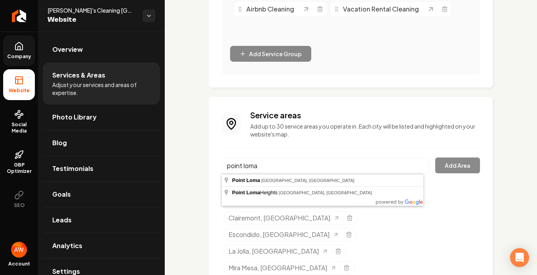
type input "[GEOGRAPHIC_DATA], [GEOGRAPHIC_DATA], [GEOGRAPHIC_DATA]"
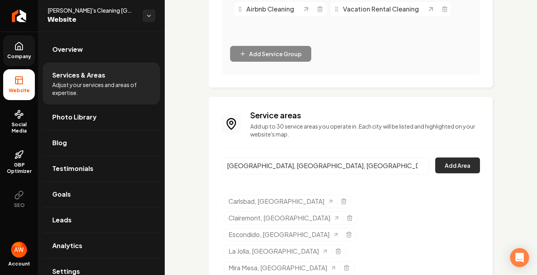
click at [441, 168] on button "Add Area" at bounding box center [457, 166] width 45 height 16
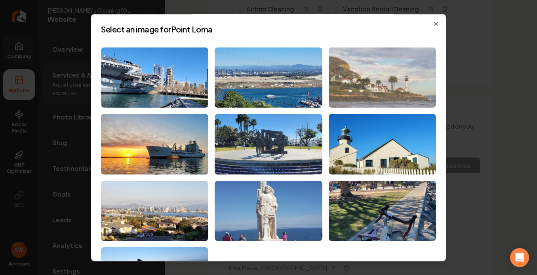
click at [363, 85] on img at bounding box center [382, 78] width 107 height 61
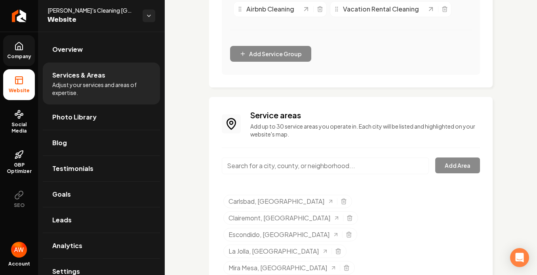
click at [445, 163] on div "Add Area" at bounding box center [351, 171] width 258 height 26
click at [377, 169] on input "Main content area" at bounding box center [325, 166] width 207 height 17
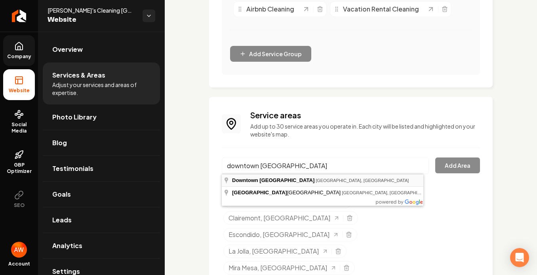
type input "[GEOGRAPHIC_DATA], [GEOGRAPHIC_DATA], [GEOGRAPHIC_DATA]"
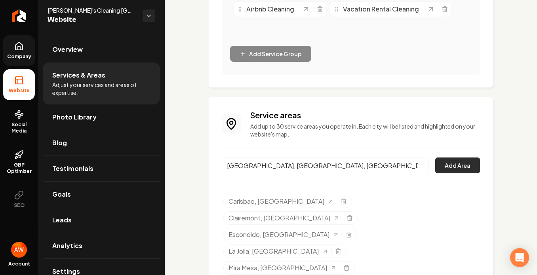
click at [439, 162] on button "Add Area" at bounding box center [457, 166] width 45 height 16
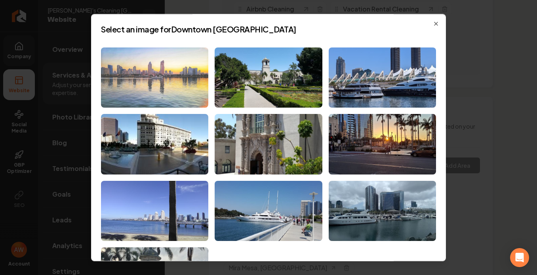
click at [192, 85] on img at bounding box center [154, 78] width 107 height 61
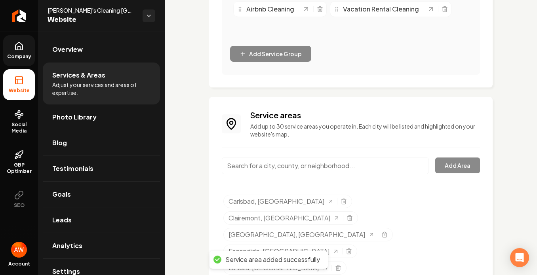
click at [303, 167] on input "Main content area" at bounding box center [325, 166] width 207 height 17
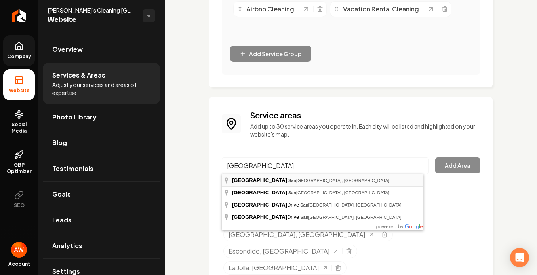
type input "[GEOGRAPHIC_DATA], [GEOGRAPHIC_DATA], [GEOGRAPHIC_DATA]"
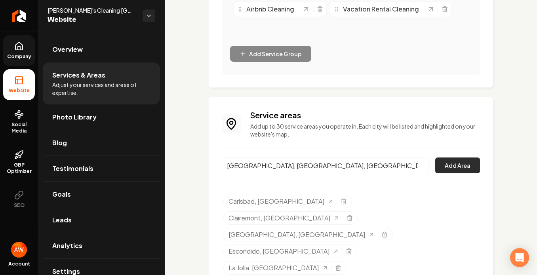
click at [452, 169] on button "Add Area" at bounding box center [457, 166] width 45 height 16
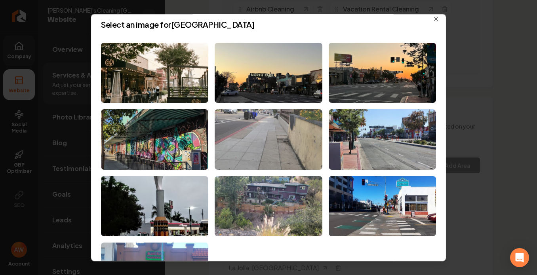
scroll to position [5, 0]
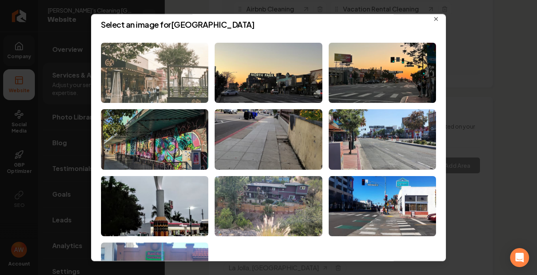
click at [166, 75] on img at bounding box center [154, 73] width 107 height 61
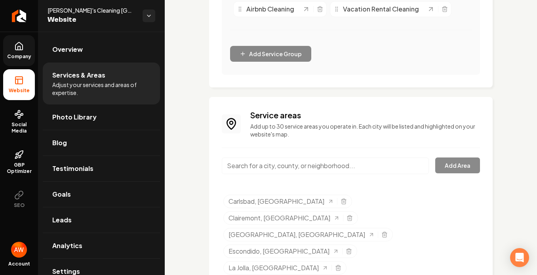
click at [303, 167] on input "Main content area" at bounding box center [325, 166] width 207 height 17
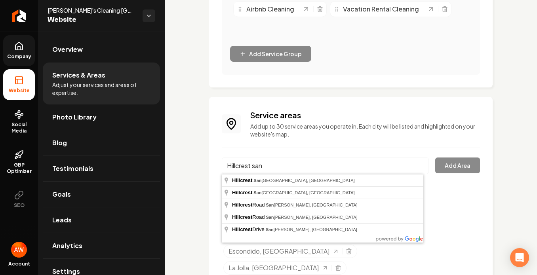
type input "Hillcrest, [GEOGRAPHIC_DATA], [GEOGRAPHIC_DATA]"
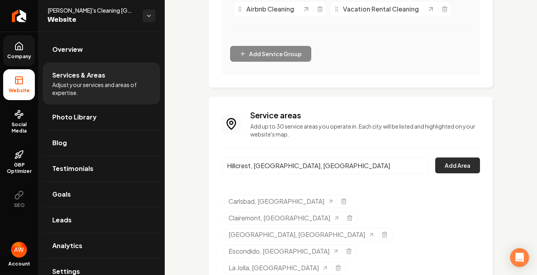
click at [454, 162] on button "Add Area" at bounding box center [457, 166] width 45 height 16
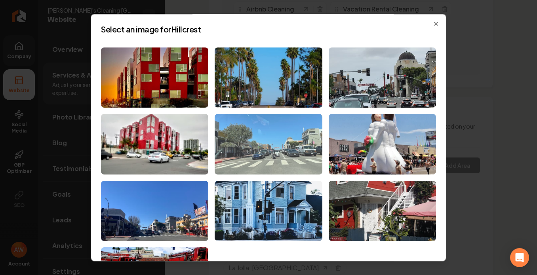
scroll to position [10, 0]
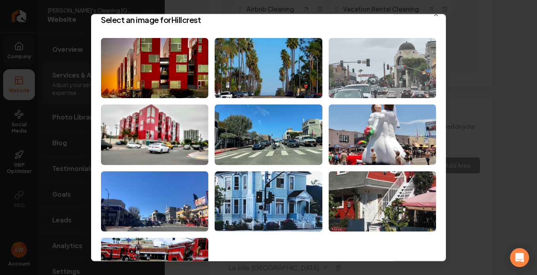
click at [382, 77] on img at bounding box center [382, 68] width 107 height 61
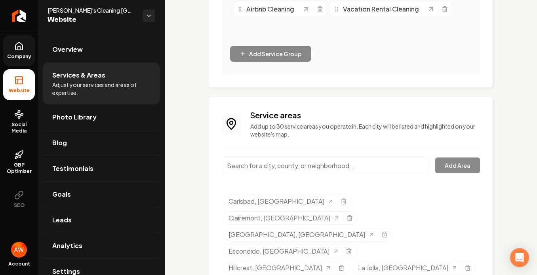
click at [298, 166] on input "Main content area" at bounding box center [325, 166] width 207 height 17
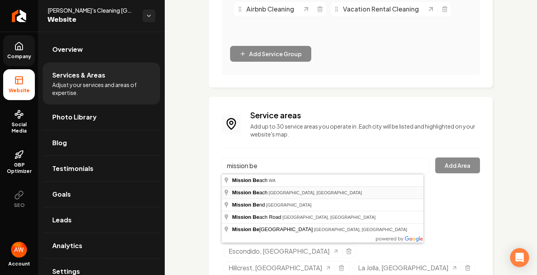
type input "[GEOGRAPHIC_DATA], [GEOGRAPHIC_DATA], [GEOGRAPHIC_DATA]"
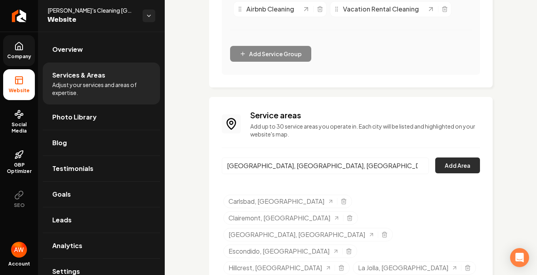
click at [443, 163] on button "Add Area" at bounding box center [457, 166] width 45 height 16
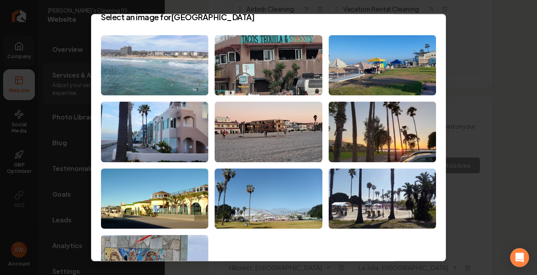
scroll to position [12, 0]
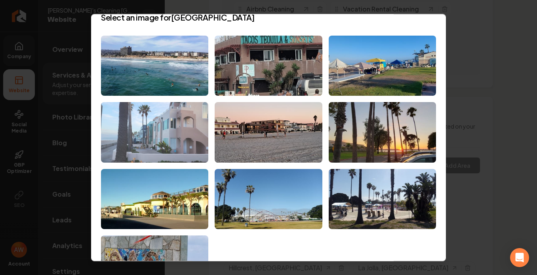
click at [163, 124] on img at bounding box center [154, 132] width 107 height 61
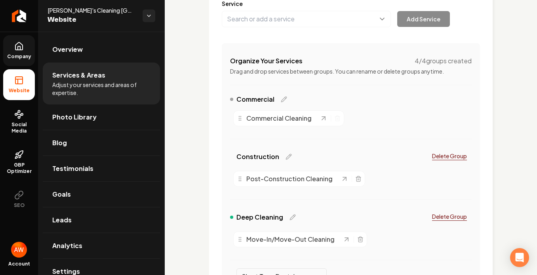
scroll to position [69, 0]
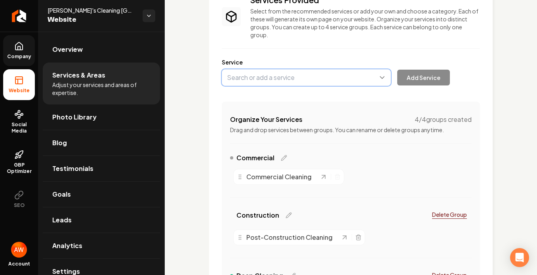
click at [275, 84] on button "Main content area" at bounding box center [306, 77] width 169 height 17
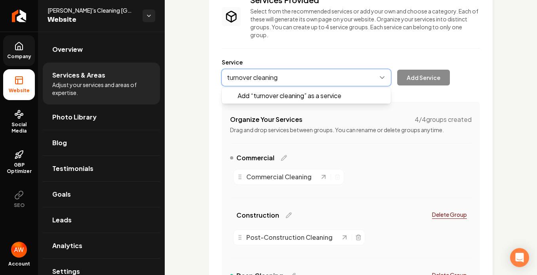
type input "turnover cleaning"
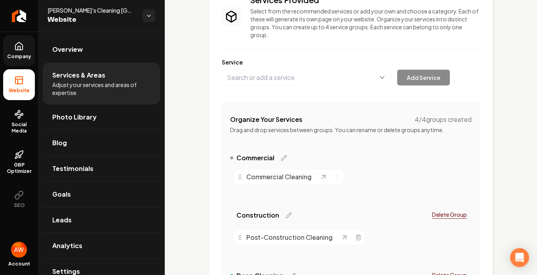
click at [414, 73] on div "Add Service" at bounding box center [336, 77] width 228 height 17
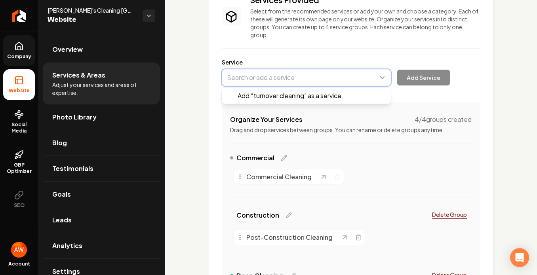
click at [344, 74] on button "Main content area" at bounding box center [306, 77] width 169 height 17
type input "turnover cleaning"
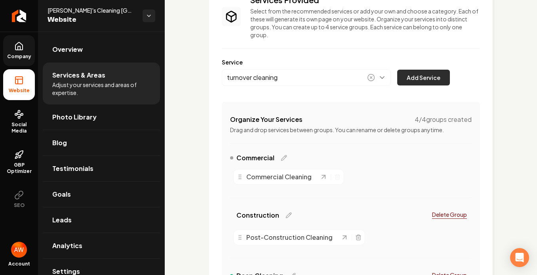
click at [421, 77] on button "Add Service" at bounding box center [423, 78] width 53 height 16
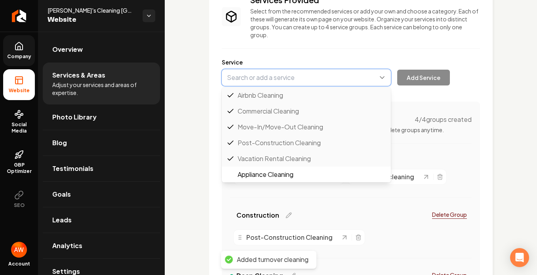
click at [290, 74] on button "Main content area" at bounding box center [306, 77] width 169 height 17
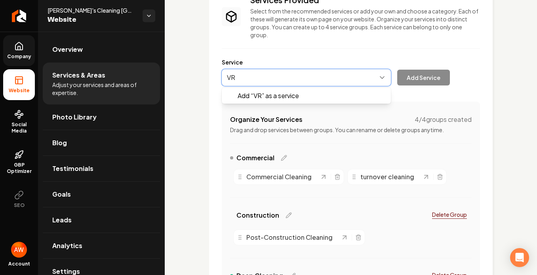
type input "V"
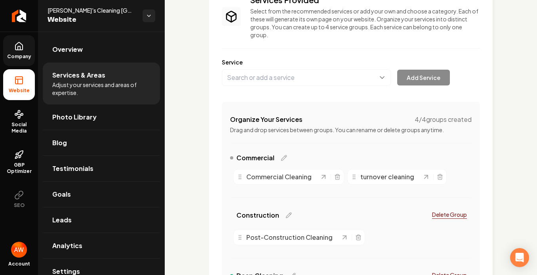
click at [350, 52] on div "Services Provided Select from the recommended services or add your own and choo…" at bounding box center [351, 209] width 258 height 430
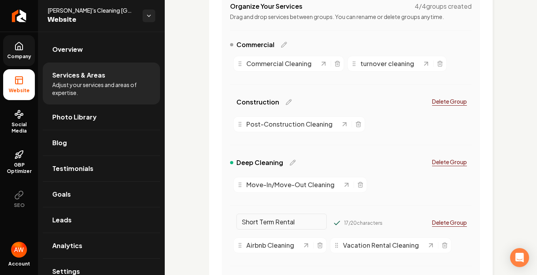
scroll to position [183, 0]
click at [354, 66] on icon "Main content area" at bounding box center [354, 63] width 6 height 6
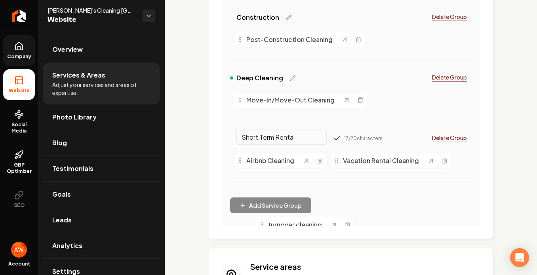
scroll to position [286, 0]
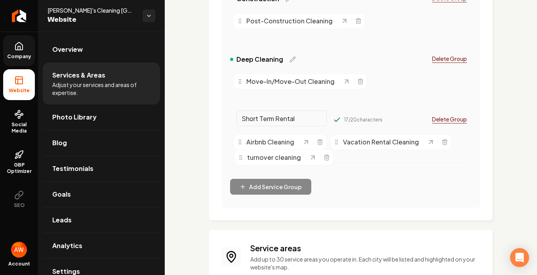
drag, startPoint x: 354, startPoint y: 66, endPoint x: 240, endPoint y: 160, distance: 147.7
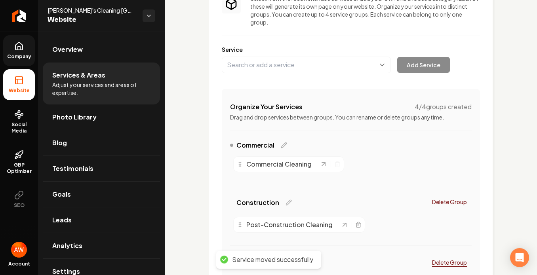
scroll to position [81, 0]
click at [282, 63] on button "Main content area" at bounding box center [306, 65] width 169 height 17
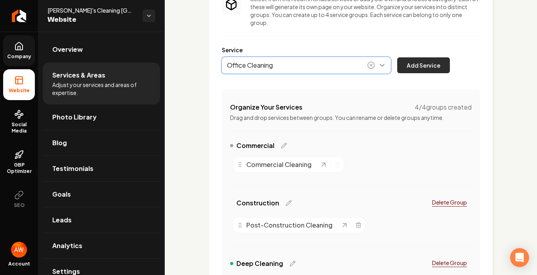
type input "Office Cleaning"
click at [425, 66] on button "Add Service" at bounding box center [423, 65] width 53 height 16
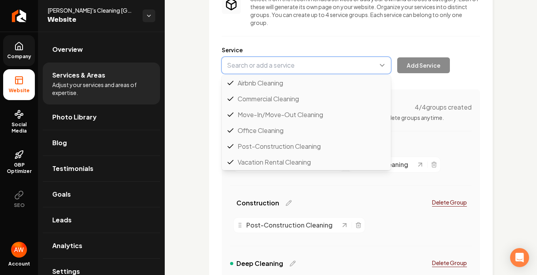
click at [359, 69] on button "Main content area" at bounding box center [306, 65] width 169 height 17
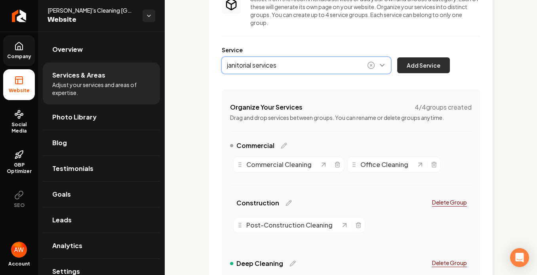
type input "janitorial services"
click at [412, 63] on button "Add Service" at bounding box center [423, 65] width 53 height 16
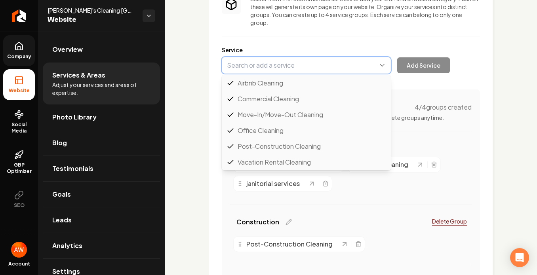
click at [277, 62] on button "Main content area" at bounding box center [306, 65] width 169 height 17
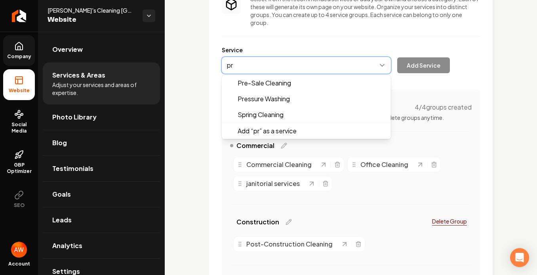
type input "p"
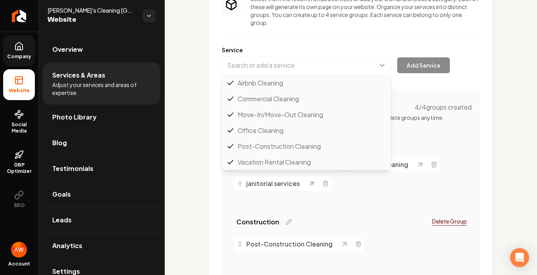
click at [282, 51] on div "Service Airbnb Cleaning Commercial Cleaning Move-In/Move-Out Cleaning Office Cl…" at bounding box center [351, 60] width 258 height 28
click at [283, 68] on button "Main content area" at bounding box center [306, 65] width 169 height 17
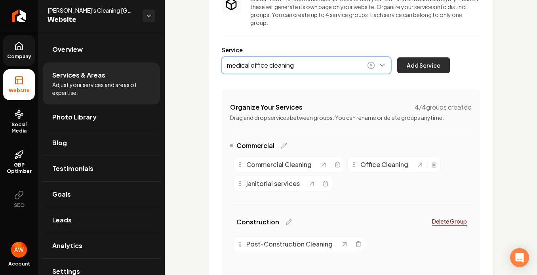
type input "medical office cleaning"
click at [431, 67] on button "Add Service" at bounding box center [423, 65] width 53 height 16
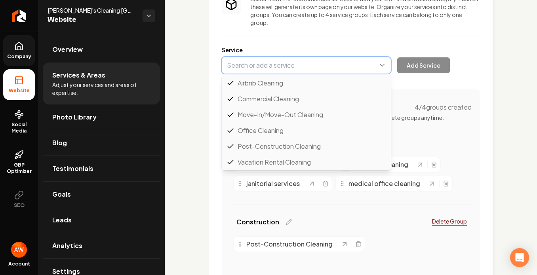
click at [307, 66] on button "Main content area" at bounding box center [306, 65] width 169 height 17
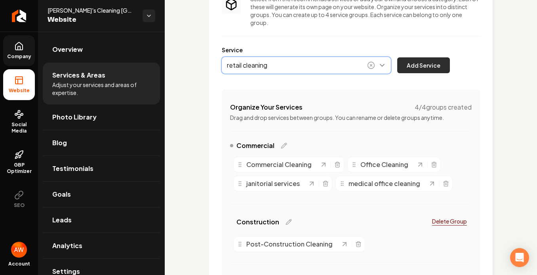
type input "retail cleaning"
click at [434, 63] on button "Add Service" at bounding box center [423, 65] width 53 height 16
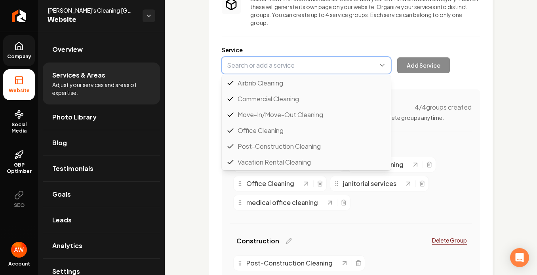
scroll to position [16, 0]
click at [302, 62] on button "Main content area" at bounding box center [306, 65] width 169 height 17
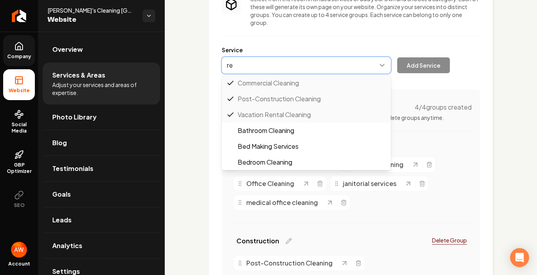
scroll to position [0, 0]
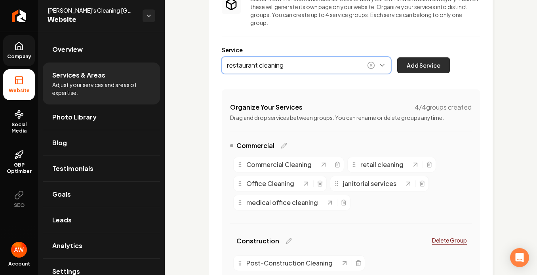
type input "restaurant cleaning"
click at [425, 59] on button "Add Service" at bounding box center [423, 65] width 53 height 16
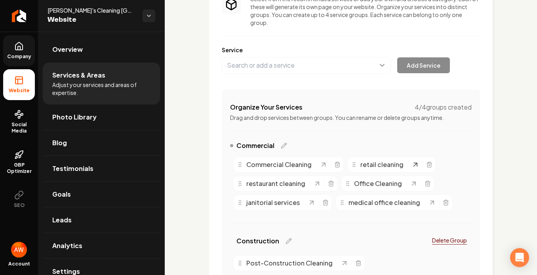
click at [415, 166] on icon "Main content area" at bounding box center [416, 165] width 8 height 8
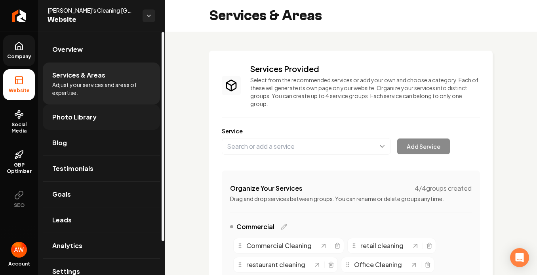
click at [98, 115] on link "Photo Library" at bounding box center [101, 117] width 117 height 25
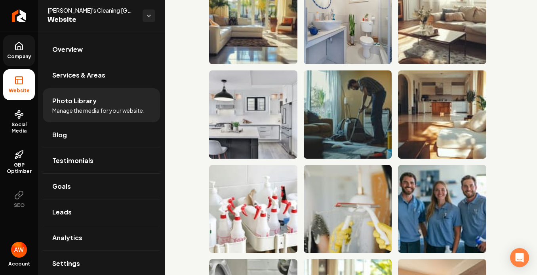
scroll to position [829, 0]
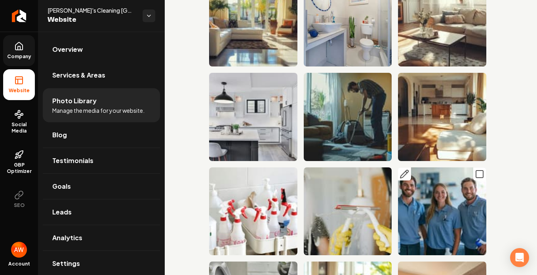
click at [461, 169] on img "Main content area" at bounding box center [442, 212] width 88 height 88
click at [475, 170] on icon "Main content area" at bounding box center [480, 175] width 10 height 10
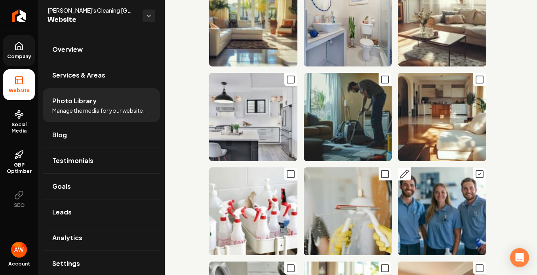
click at [400, 170] on icon "Main content area" at bounding box center [405, 175] width 10 height 10
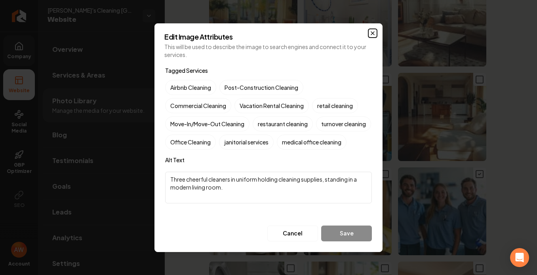
click at [371, 30] on icon "button" at bounding box center [373, 33] width 6 height 6
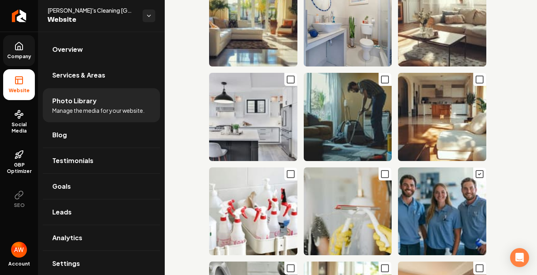
click at [475, 170] on icon "Main content area" at bounding box center [480, 175] width 10 height 10
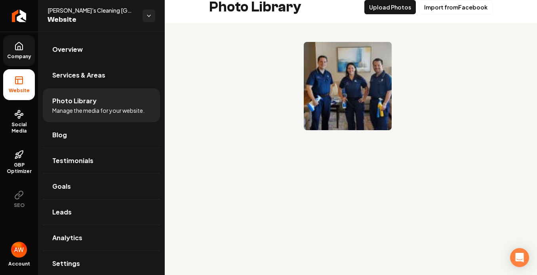
scroll to position [0, 0]
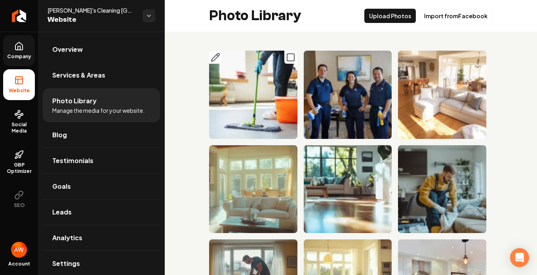
click at [287, 55] on icon "Main content area" at bounding box center [291, 58] width 10 height 10
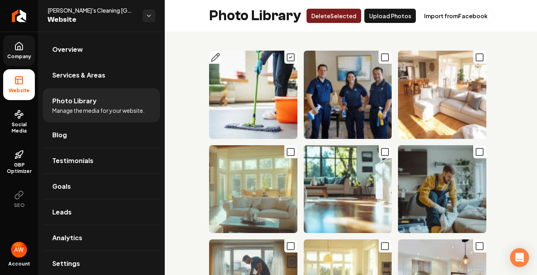
click at [219, 60] on icon "Main content area" at bounding box center [216, 58] width 10 height 10
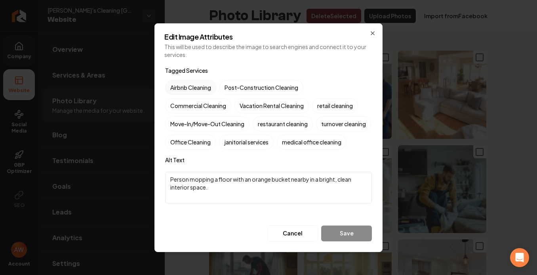
click at [196, 80] on label "Airbnb Cleaning" at bounding box center [190, 87] width 51 height 15
click at [179, 83] on button "Airbnb Cleaning" at bounding box center [175, 88] width 10 height 10
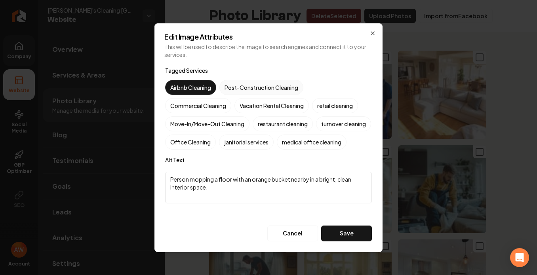
click at [233, 80] on label "Post-Construction Cleaning" at bounding box center [261, 87] width 84 height 15
click at [233, 83] on button "Post-Construction Cleaning" at bounding box center [229, 88] width 10 height 10
click at [259, 98] on label "Vacation Rental Cleaning" at bounding box center [272, 105] width 74 height 15
click at [249, 101] on button "Vacation Rental Cleaning" at bounding box center [244, 106] width 10 height 10
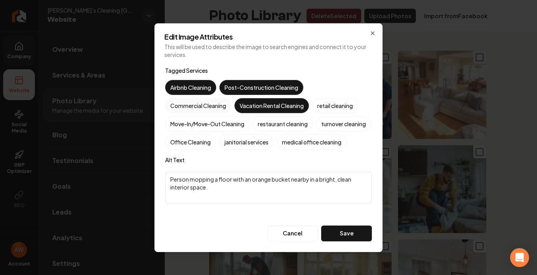
click at [217, 98] on label "Commercial Cleaning" at bounding box center [198, 105] width 66 height 15
click at [179, 101] on button "Commercial Cleaning" at bounding box center [175, 106] width 10 height 10
click at [207, 85] on label "Airbnb Cleaning" at bounding box center [190, 87] width 51 height 15
click at [179, 85] on button "Airbnb Cleaning" at bounding box center [175, 88] width 10 height 10
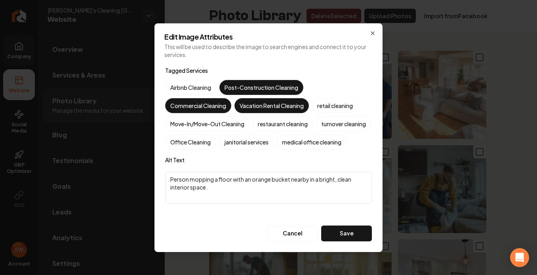
click at [233, 80] on label "Post-Construction Cleaning" at bounding box center [261, 87] width 84 height 15
click at [233, 83] on button "Post-Construction Cleaning" at bounding box center [229, 88] width 10 height 10
click at [249, 98] on label "Vacation Rental Cleaning" at bounding box center [272, 105] width 74 height 15
click at [249, 101] on button "Vacation Rental Cleaning" at bounding box center [244, 106] width 10 height 10
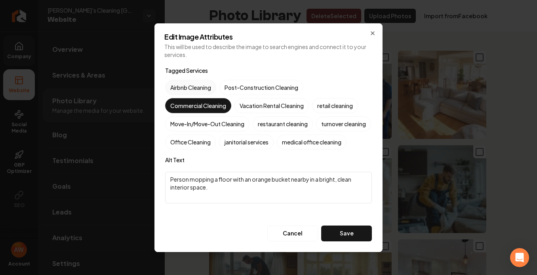
click at [203, 80] on label "Airbnb Cleaning" at bounding box center [190, 87] width 51 height 15
click at [179, 83] on button "Airbnb Cleaning" at bounding box center [175, 88] width 10 height 10
click at [249, 80] on label "Post-Construction Cleaning" at bounding box center [261, 87] width 84 height 15
click at [234, 83] on button "Post-Construction Cleaning" at bounding box center [229, 88] width 10 height 10
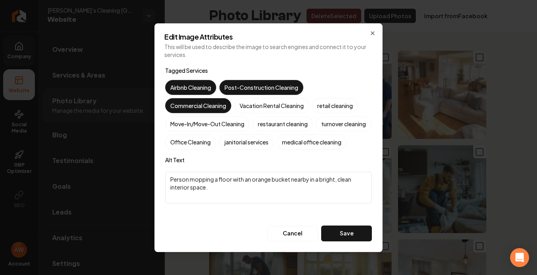
click at [200, 193] on textarea "Person mopping a floor with an orange bucket nearby in a bright, clean interior…" at bounding box center [268, 188] width 207 height 32
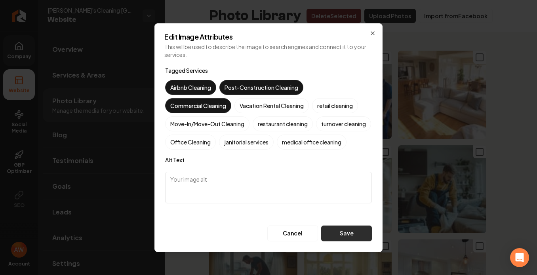
click at [353, 242] on button "Save" at bounding box center [346, 234] width 51 height 16
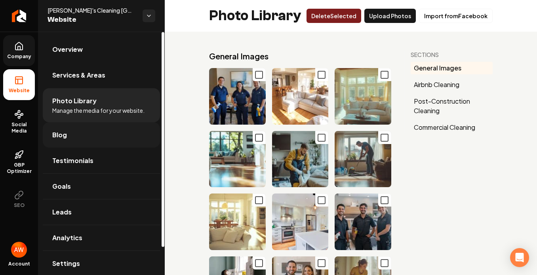
click at [108, 144] on link "Blog" at bounding box center [101, 134] width 117 height 25
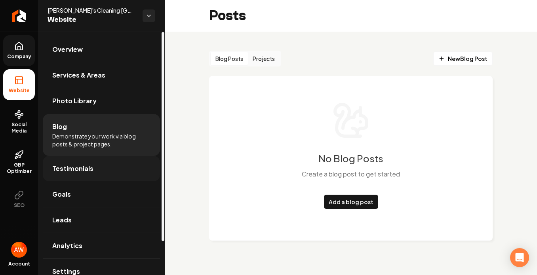
click at [97, 171] on link "Testimonials" at bounding box center [101, 168] width 117 height 25
click at [85, 168] on span "Testimonials" at bounding box center [72, 169] width 41 height 10
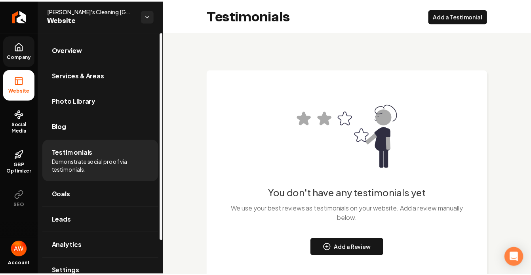
scroll to position [39, 0]
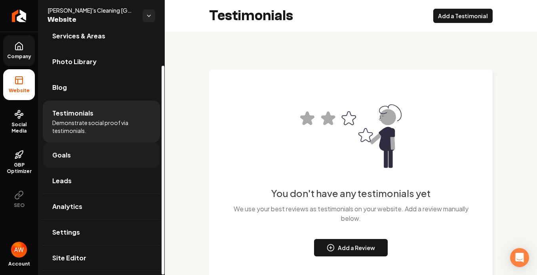
click at [68, 160] on link "Goals" at bounding box center [101, 155] width 117 height 25
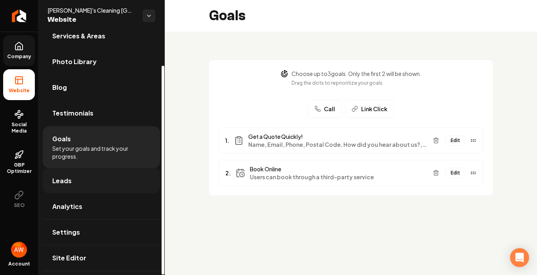
click at [125, 185] on link "Leads" at bounding box center [101, 180] width 117 height 25
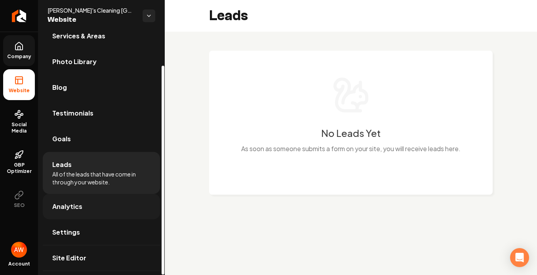
click at [86, 206] on link "Analytics" at bounding box center [101, 206] width 117 height 25
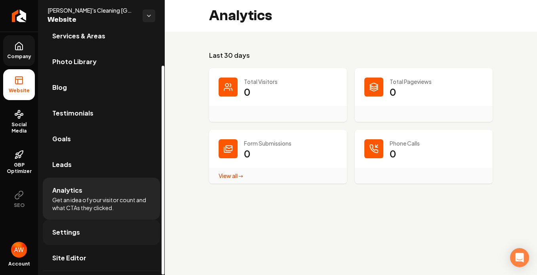
click at [78, 236] on span "Settings" at bounding box center [66, 233] width 28 height 10
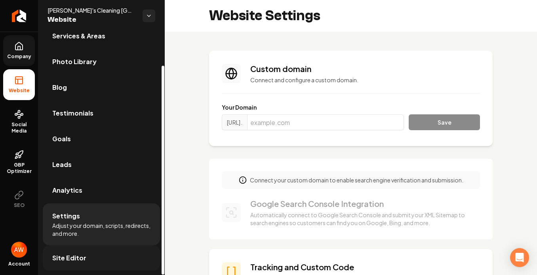
click at [78, 260] on span "Site Editor" at bounding box center [69, 259] width 34 height 10
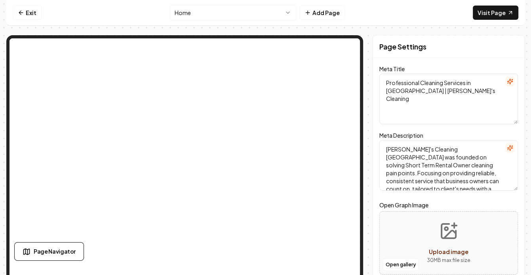
click at [433, 82] on textarea "Professional Cleaning Services in [GEOGRAPHIC_DATA] | [PERSON_NAME]'s Cleaning" at bounding box center [449, 99] width 139 height 51
click at [513, 81] on icon "button" at bounding box center [509, 81] width 5 height 5
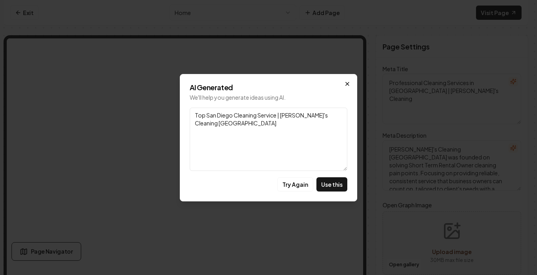
click at [347, 84] on icon "button" at bounding box center [347, 84] width 6 height 6
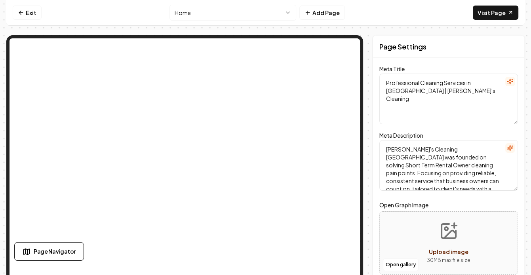
scroll to position [8, 0]
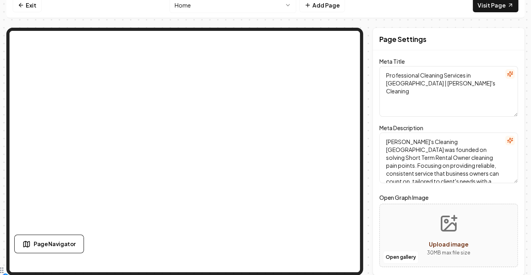
click at [513, 141] on icon "button" at bounding box center [509, 140] width 5 height 5
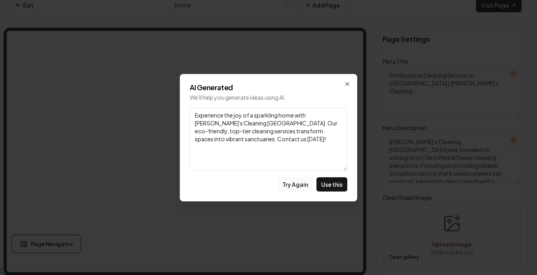
click at [298, 183] on button "Try Again" at bounding box center [295, 184] width 36 height 14
click at [301, 187] on button "Try Again" at bounding box center [295, 184] width 36 height 14
click at [348, 84] on icon "button" at bounding box center [347, 83] width 3 height 3
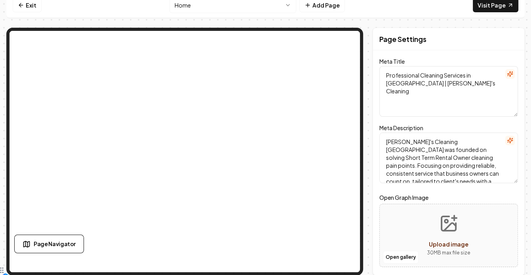
drag, startPoint x: 388, startPoint y: 139, endPoint x: 474, endPoint y: 163, distance: 88.7
click at [474, 166] on textarea "[PERSON_NAME]'s Cleaning [GEOGRAPHIC_DATA] was founded on solving Short Term Re…" at bounding box center [449, 158] width 139 height 51
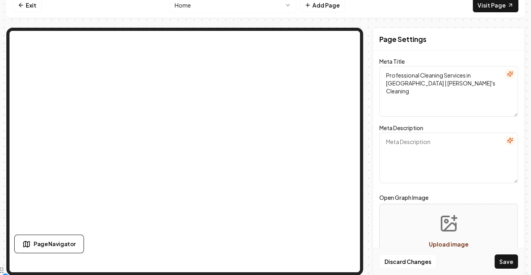
paste textarea "Professional cleaning servicing [GEOGRAPHIC_DATA]. Ruby's Cleaning was establis…"
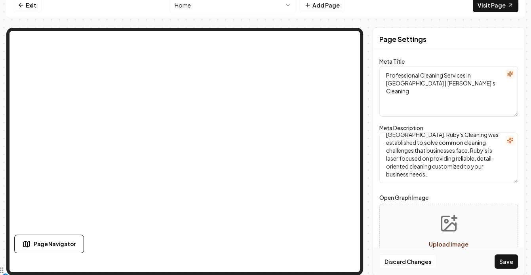
scroll to position [15, 0]
click at [513, 141] on icon "button" at bounding box center [510, 140] width 6 height 6
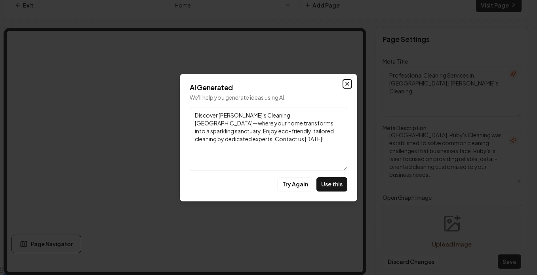
click at [347, 83] on icon "button" at bounding box center [347, 84] width 6 height 6
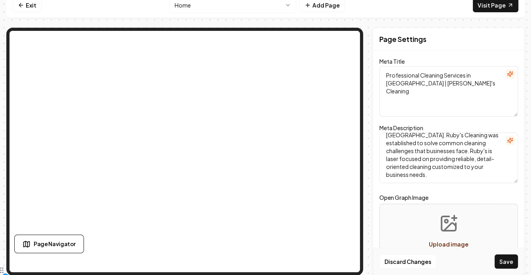
scroll to position [0, 0]
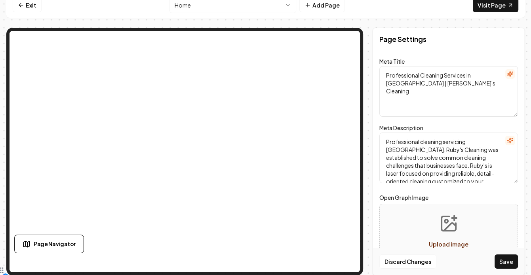
click at [389, 141] on textarea "Professional cleaning servicing [GEOGRAPHIC_DATA]. Ruby's Cleaning was establis…" at bounding box center [449, 158] width 139 height 51
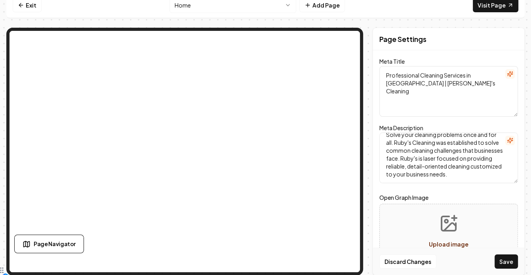
click at [435, 150] on textarea "Solve your cleaning problems once and for all. Ruby's Cleaning was established …" at bounding box center [449, 158] width 139 height 51
type textarea "Solve your cleaning problems once and for all. Ruby's Cleaning was established …"
click at [507, 264] on button "Save" at bounding box center [506, 262] width 23 height 14
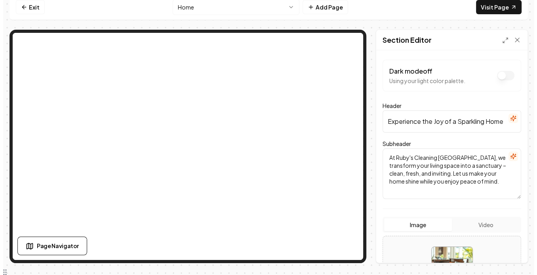
scroll to position [0, 0]
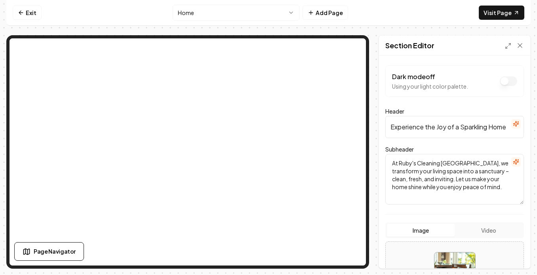
click at [112, 23] on nav "Exit Home Add Page Visit Page" at bounding box center [268, 13] width 524 height 26
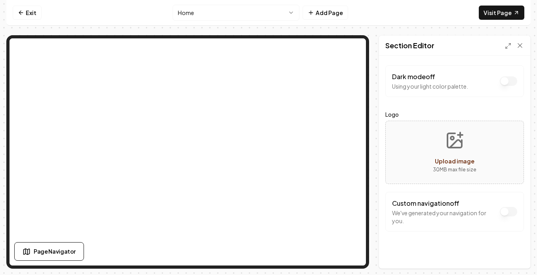
click at [101, 20] on nav "Exit Home Add Page Visit Page" at bounding box center [268, 13] width 524 height 26
click at [33, 13] on link "Exit" at bounding box center [27, 13] width 29 height 14
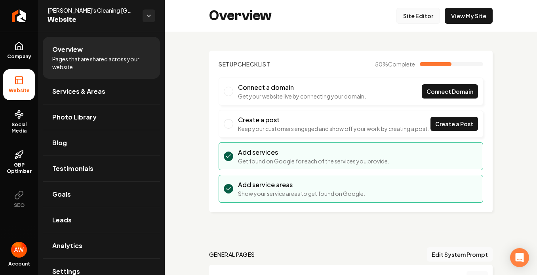
click at [418, 15] on link "Site Editor" at bounding box center [419, 16] width 44 height 16
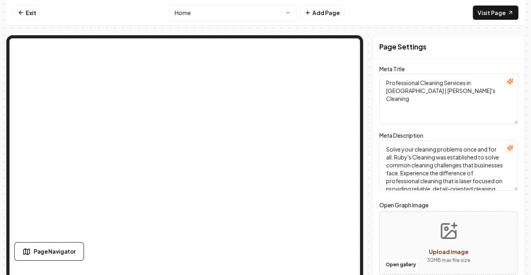
drag, startPoint x: 389, startPoint y: 147, endPoint x: 475, endPoint y: 182, distance: 93.1
click at [475, 182] on textarea "Solve your cleaning problems once and for all. Ruby's Cleaning was established …" at bounding box center [449, 165] width 139 height 51
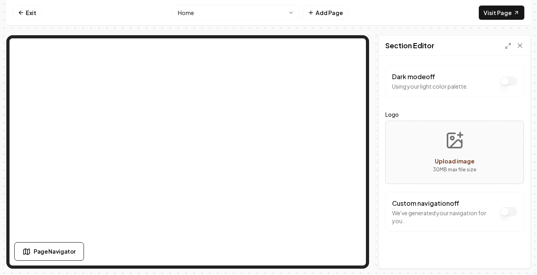
click at [509, 84] on button "Dark mode off" at bounding box center [508, 81] width 17 height 10
click at [509, 84] on button "Dark mode on" at bounding box center [508, 81] width 17 height 10
click at [509, 84] on button "Dark mode off" at bounding box center [508, 81] width 17 height 10
click at [509, 84] on button "Dark mode on" at bounding box center [508, 81] width 17 height 10
click at [512, 86] on button "Dark mode off" at bounding box center [508, 81] width 17 height 10
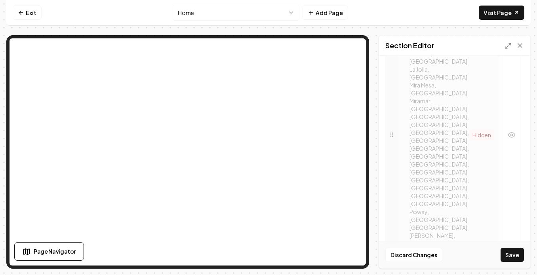
scroll to position [520, 0]
click at [508, 133] on icon "button" at bounding box center [512, 137] width 8 height 8
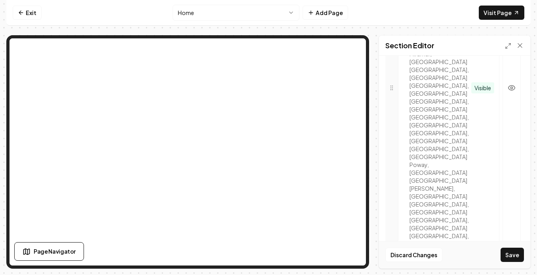
scroll to position [619, 0]
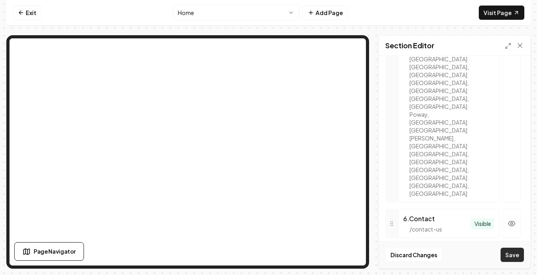
click at [509, 256] on button "Save" at bounding box center [512, 255] width 23 height 14
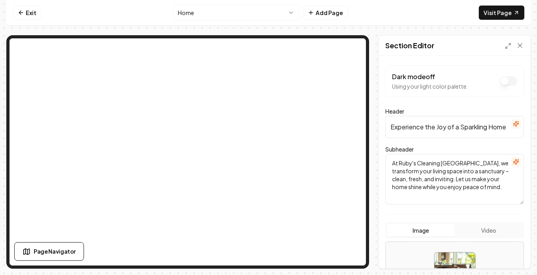
scroll to position [82, 0]
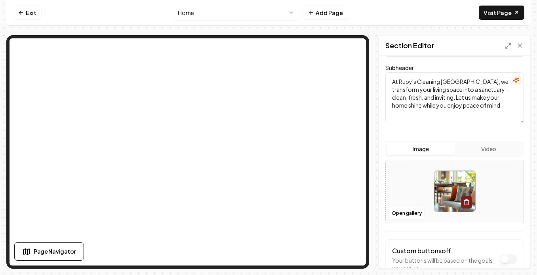
click at [466, 202] on line "button" at bounding box center [466, 203] width 0 height 2
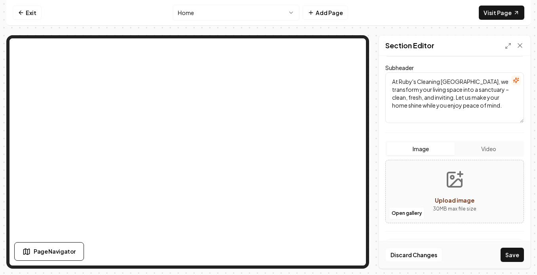
click at [434, 93] on textarea "At Ruby's Cleaning [GEOGRAPHIC_DATA], we transform your living space into a san…" at bounding box center [454, 97] width 139 height 51
paste textarea "Solve your cleaning problems once and for all. Ruby's Cleaning was established …"
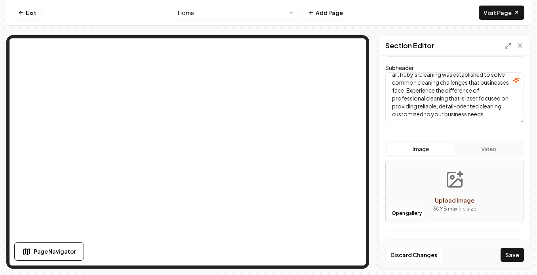
scroll to position [0, 0]
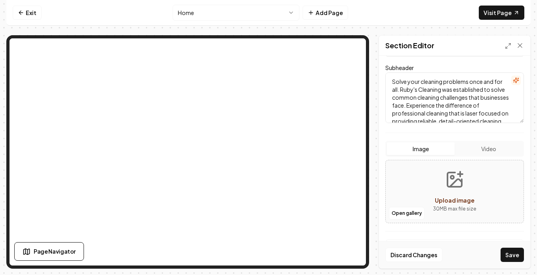
click at [434, 59] on form "Dark mode off Using your light color palette. Header Experience the Joy of a Sp…" at bounding box center [454, 147] width 139 height 327
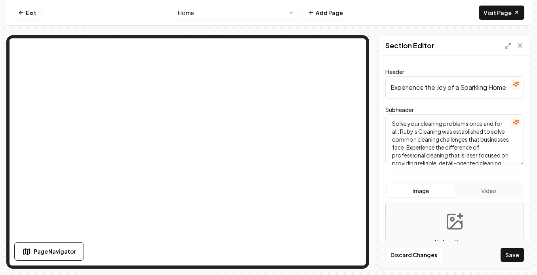
scroll to position [36, 0]
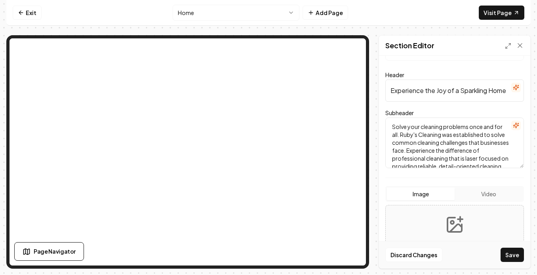
drag, startPoint x: 393, startPoint y: 127, endPoint x: 407, endPoint y: 133, distance: 15.1
drag, startPoint x: 405, startPoint y: 133, endPoint x: 396, endPoint y: 135, distance: 9.1
drag, startPoint x: 396, startPoint y: 135, endPoint x: 393, endPoint y: 128, distance: 8.3
click at [393, 128] on textarea "Solve your cleaning problems once and for all. Ruby's Cleaning was established …" at bounding box center [454, 143] width 139 height 51
drag, startPoint x: 393, startPoint y: 125, endPoint x: 409, endPoint y: 134, distance: 18.8
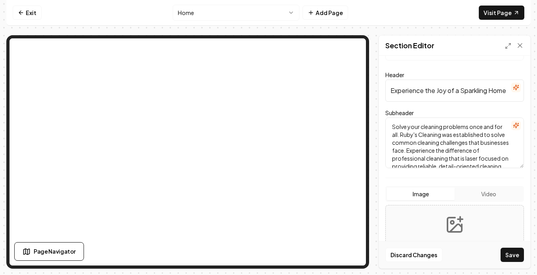
click at [409, 134] on textarea "Solve your cleaning problems once and for all. Ruby's Cleaning was established …" at bounding box center [454, 143] width 139 height 51
type textarea "[PERSON_NAME]'s Cleaning was established to solve common cleaning challenges th…"
click at [409, 87] on input "Experience the Joy of a Sparkling Home" at bounding box center [454, 91] width 139 height 22
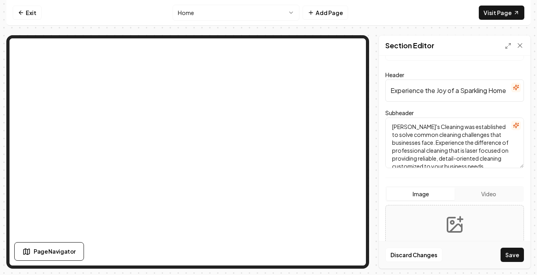
paste input "Solve your cleaning problems once and for all."
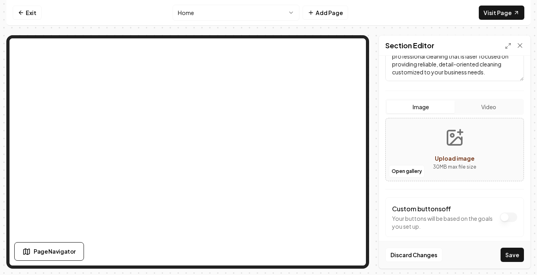
scroll to position [133, 0]
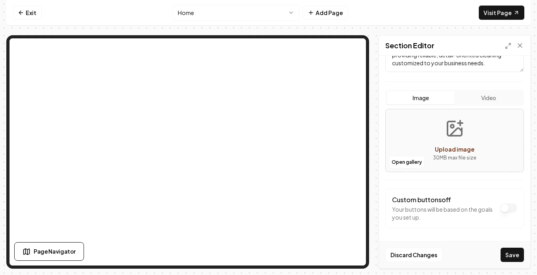
type input "Solve your cleaning problems once and for all."
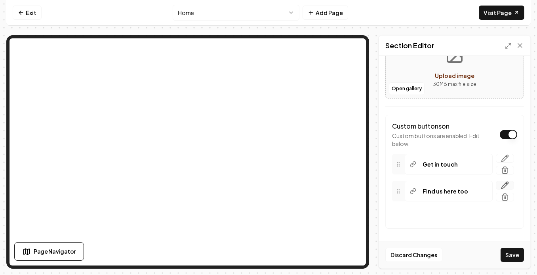
click at [502, 185] on icon "button" at bounding box center [505, 185] width 7 height 7
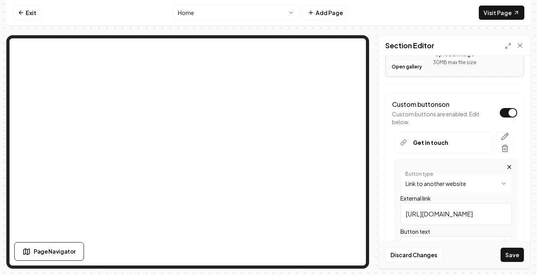
scroll to position [228, 0]
click at [500, 183] on html "**********" at bounding box center [268, 137] width 537 height 275
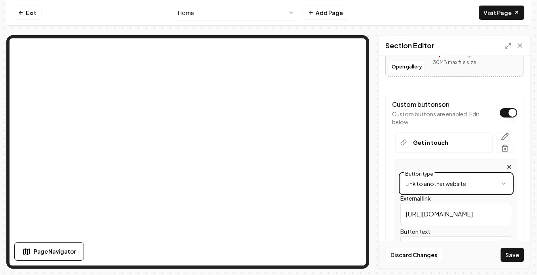
click at [477, 160] on html "**********" at bounding box center [268, 137] width 537 height 275
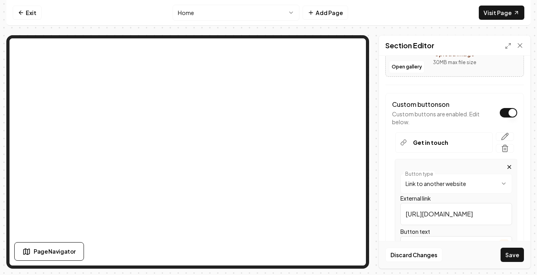
click at [500, 183] on html "**********" at bounding box center [268, 137] width 537 height 275
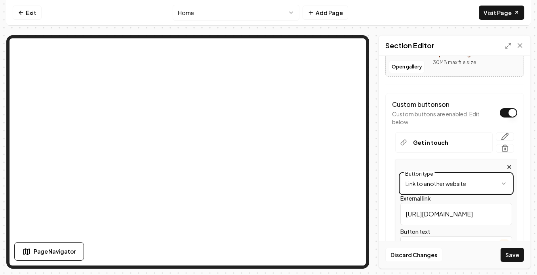
click at [477, 160] on html "**********" at bounding box center [268, 137] width 537 height 275
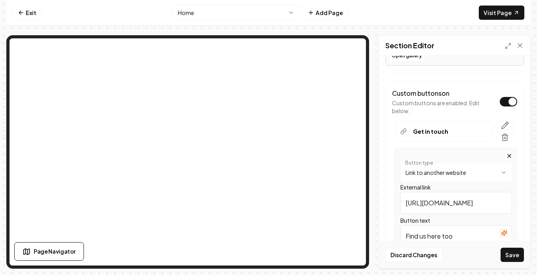
click at [434, 199] on input "[URL][DOMAIN_NAME]" at bounding box center [456, 203] width 112 height 22
paste input "[DOMAIN_NAME][URL]"
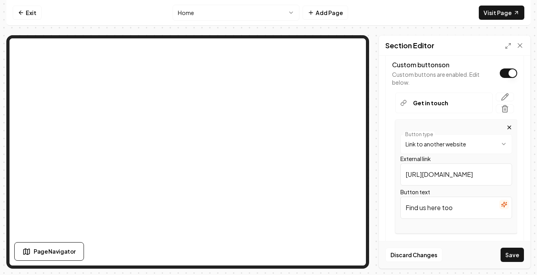
scroll to position [268, 0]
type input "[URL][DOMAIN_NAME]"
click at [442, 208] on input "Find us here too" at bounding box center [456, 207] width 112 height 22
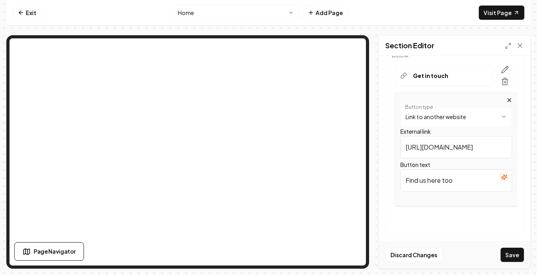
scroll to position [300, 0]
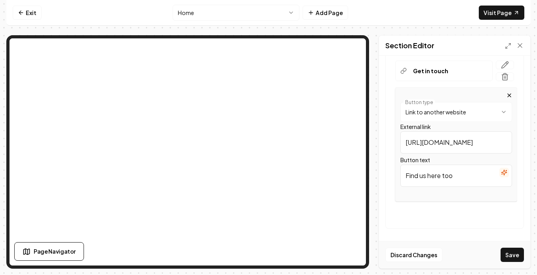
click at [452, 175] on input "Find us here too" at bounding box center [456, 176] width 112 height 22
type input "Find us on Facebook"
click at [507, 254] on button "Save" at bounding box center [512, 255] width 23 height 14
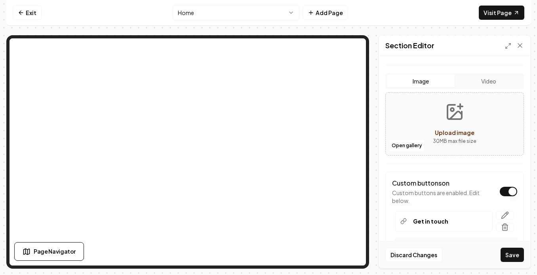
scroll to position [0, 0]
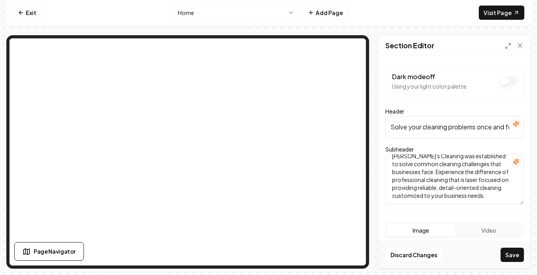
click at [501, 84] on button "Dark mode off" at bounding box center [508, 81] width 17 height 10
click at [501, 84] on button "Dark mode on" at bounding box center [508, 81] width 17 height 10
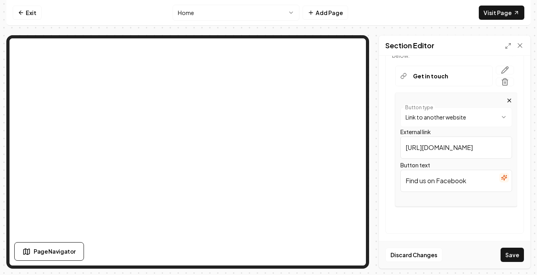
scroll to position [300, 0]
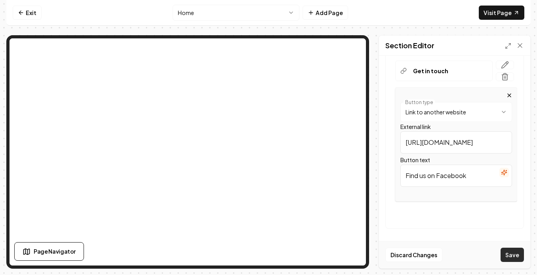
click at [511, 254] on button "Save" at bounding box center [512, 255] width 23 height 14
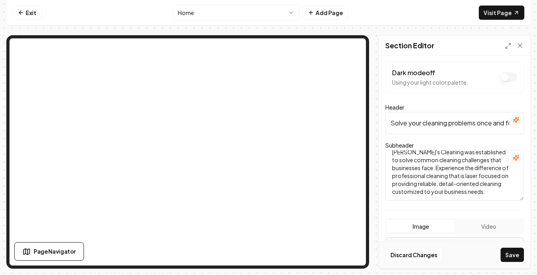
scroll to position [0, 0]
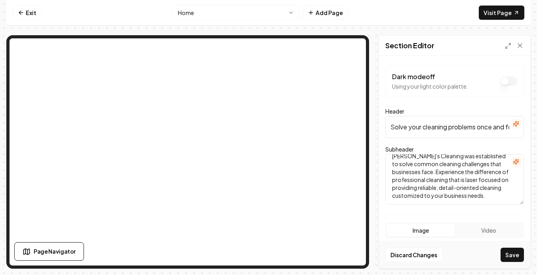
click at [398, 126] on input "Solve your cleaning problems once and for all." at bounding box center [454, 127] width 139 height 22
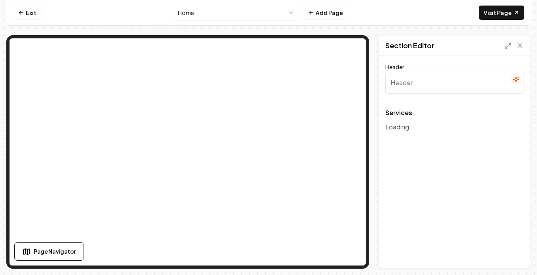
type input "Our Premier Cleaning Services"
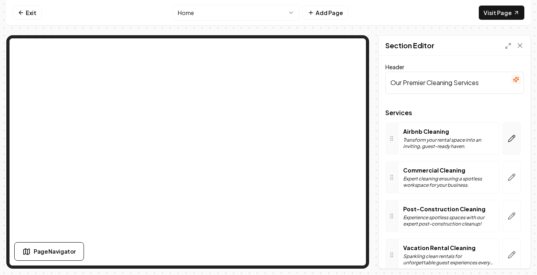
click at [508, 135] on icon "button" at bounding box center [512, 139] width 8 height 8
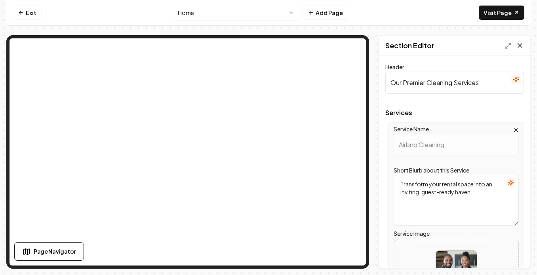
click at [519, 46] on icon at bounding box center [520, 46] width 4 height 4
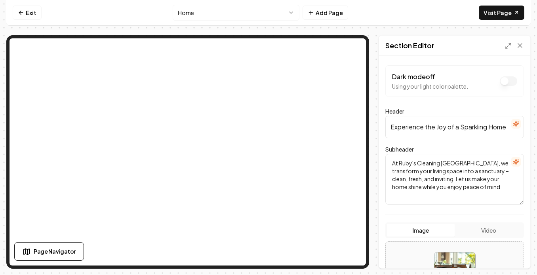
drag, startPoint x: 393, startPoint y: 162, endPoint x: 431, endPoint y: 193, distance: 48.7
click at [431, 193] on textarea "At Ruby's Cleaning [GEOGRAPHIC_DATA], we transform your living space into a san…" at bounding box center [454, 179] width 139 height 51
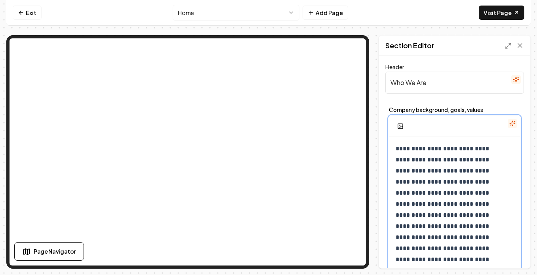
click at [423, 159] on p "**********" at bounding box center [449, 226] width 107 height 166
paste div
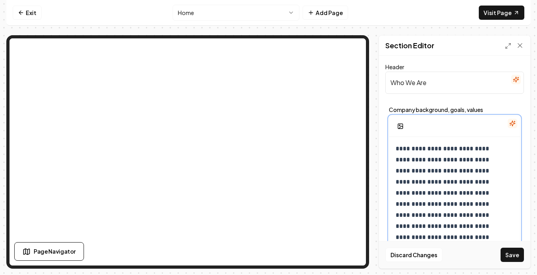
click at [423, 159] on p "**********" at bounding box center [449, 254] width 107 height 222
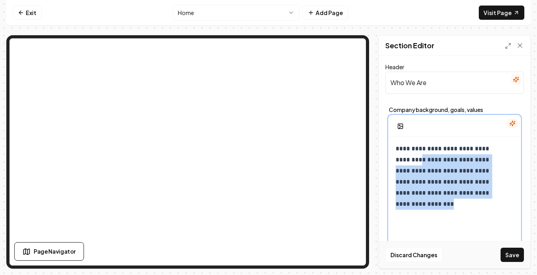
drag, startPoint x: 423, startPoint y: 159, endPoint x: 443, endPoint y: 209, distance: 53.5
click at [443, 209] on p "**********" at bounding box center [449, 176] width 107 height 67
drag, startPoint x: 425, startPoint y: 160, endPoint x: 430, endPoint y: 224, distance: 63.6
click at [430, 224] on div "**********" at bounding box center [454, 213] width 131 height 152
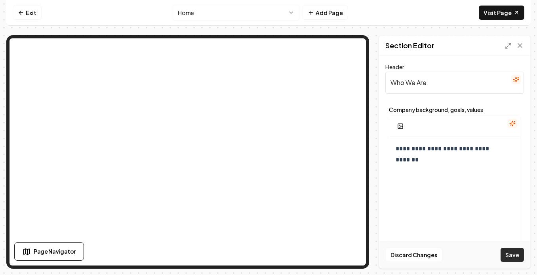
click at [509, 258] on button "Save" at bounding box center [512, 255] width 23 height 14
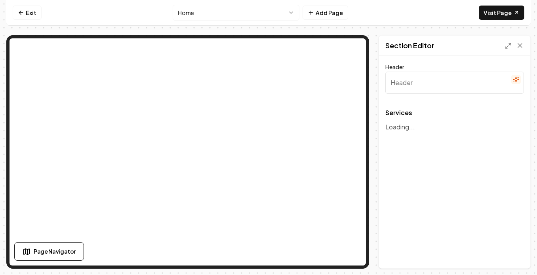
type input "Our Premier Cleaning Services"
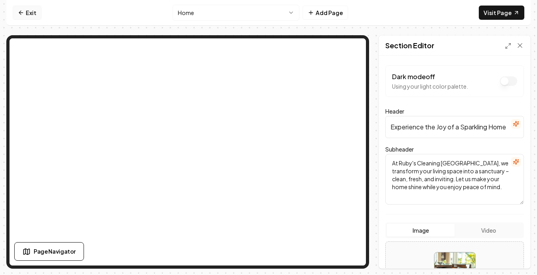
click at [22, 10] on icon at bounding box center [21, 13] width 6 height 6
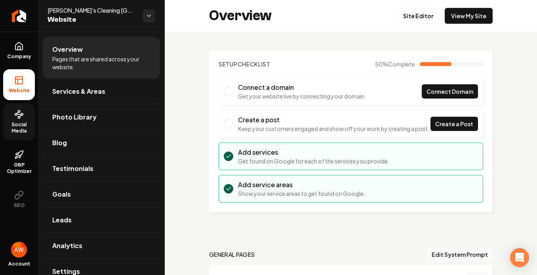
click at [19, 125] on span "Social Media" at bounding box center [19, 128] width 32 height 13
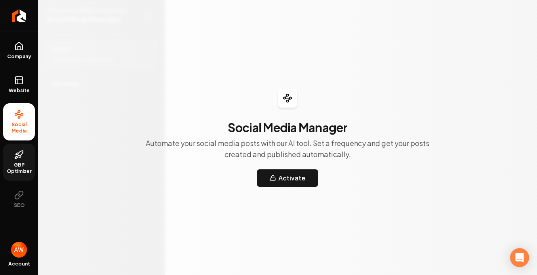
click at [27, 163] on span "GBP Optimizer" at bounding box center [19, 168] width 32 height 13
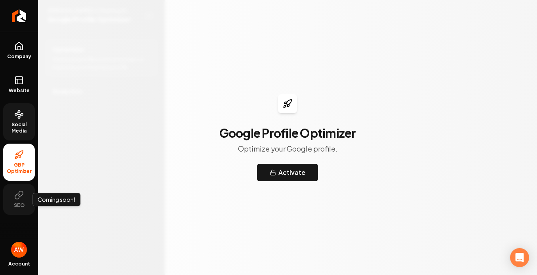
click at [21, 199] on icon at bounding box center [19, 196] width 10 height 10
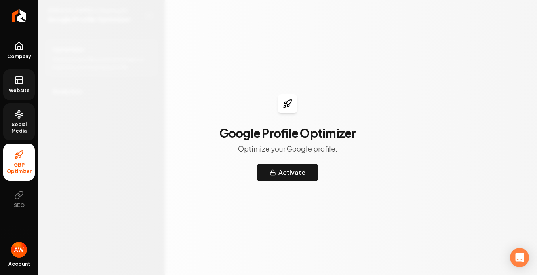
click at [12, 84] on link "Website" at bounding box center [19, 84] width 32 height 31
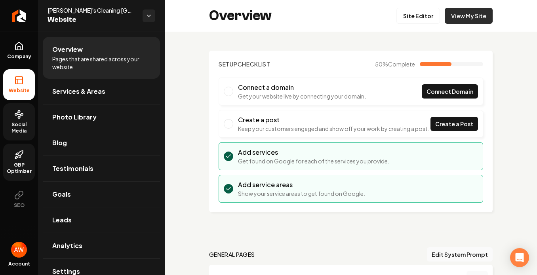
click at [451, 12] on link "View My Site" at bounding box center [469, 16] width 48 height 16
click at [22, 49] on icon at bounding box center [19, 47] width 10 height 10
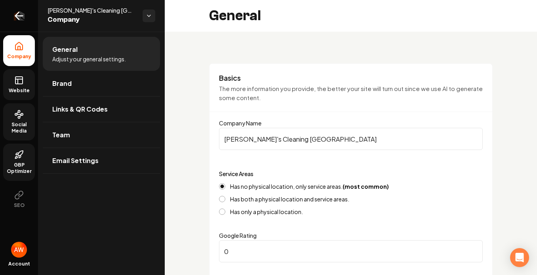
click at [17, 14] on icon "Return to dashboard" at bounding box center [17, 16] width 4 height 8
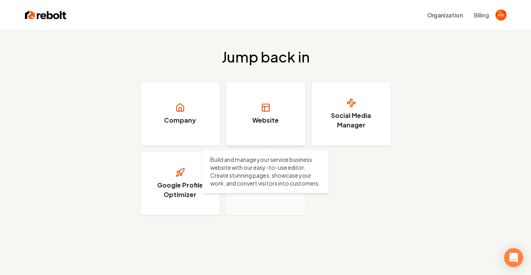
click at [262, 114] on link "Website" at bounding box center [265, 113] width 79 height 63
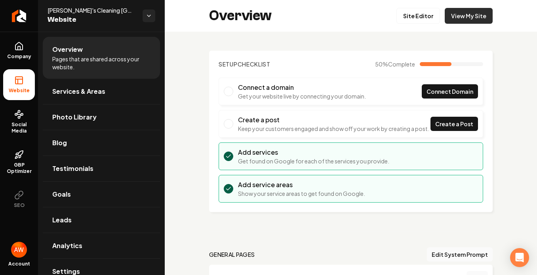
click at [459, 16] on link "View My Site" at bounding box center [469, 16] width 48 height 16
